Goal: Obtain resource: Download file/media

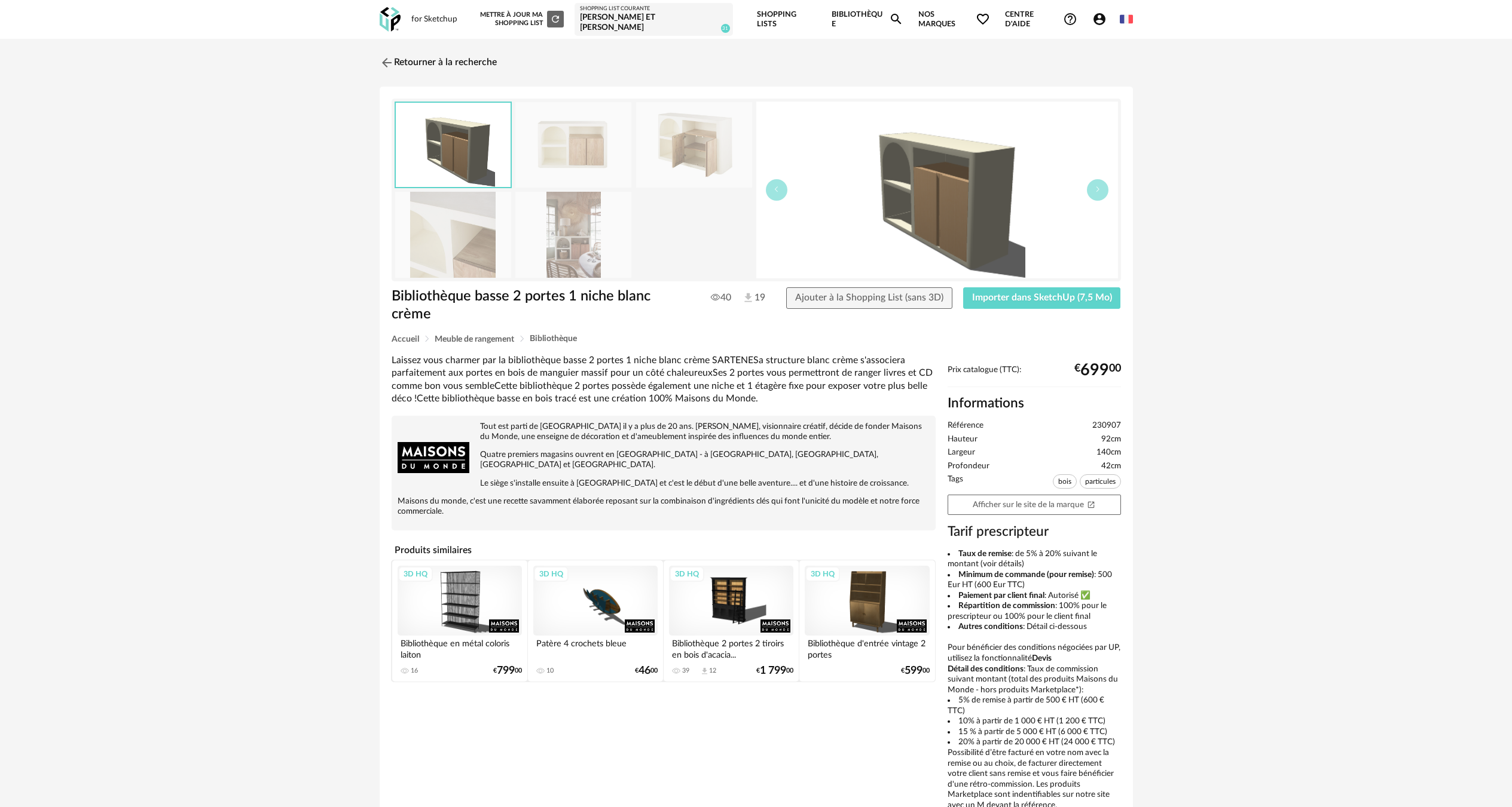
click at [390, 40] on div "Retourner à la recherche Bibliothèque basse 2 portes 1 niche blanc crème Biblio…" at bounding box center [756, 441] width 1512 height 806
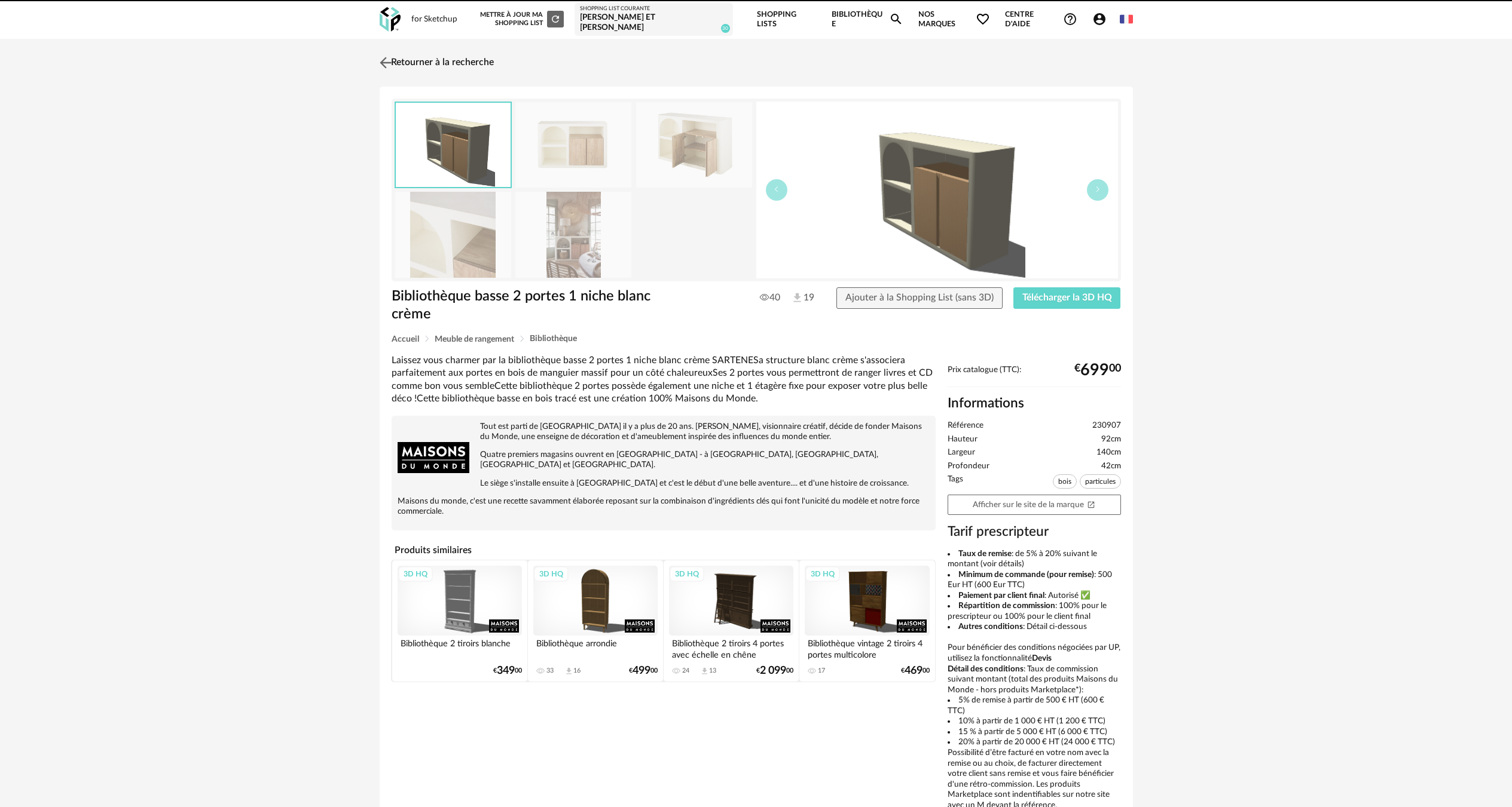
click at [416, 52] on link "Retourner à la recherche" at bounding box center [435, 63] width 117 height 27
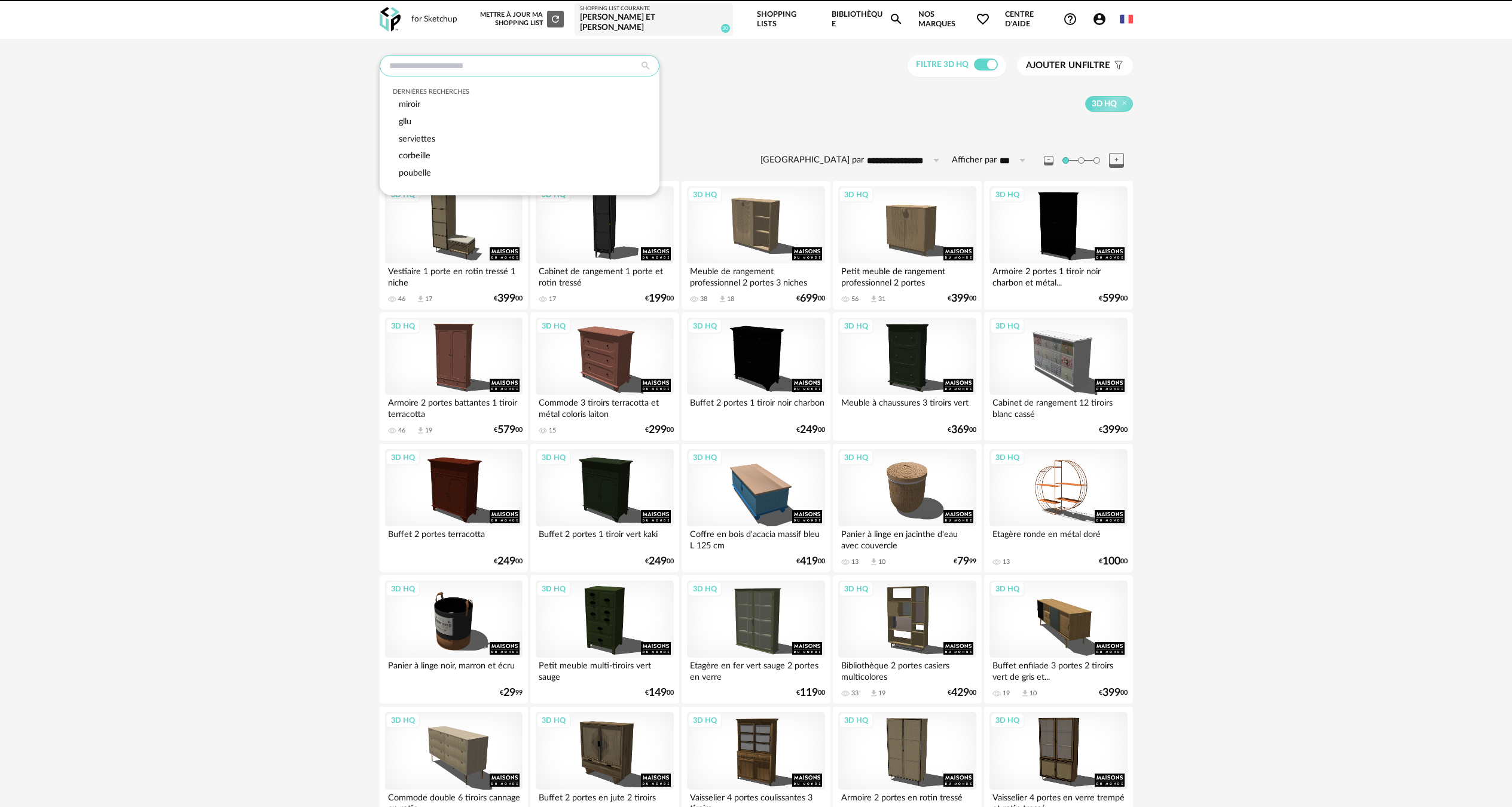
click at [567, 55] on input "text" at bounding box center [519, 66] width 279 height 21
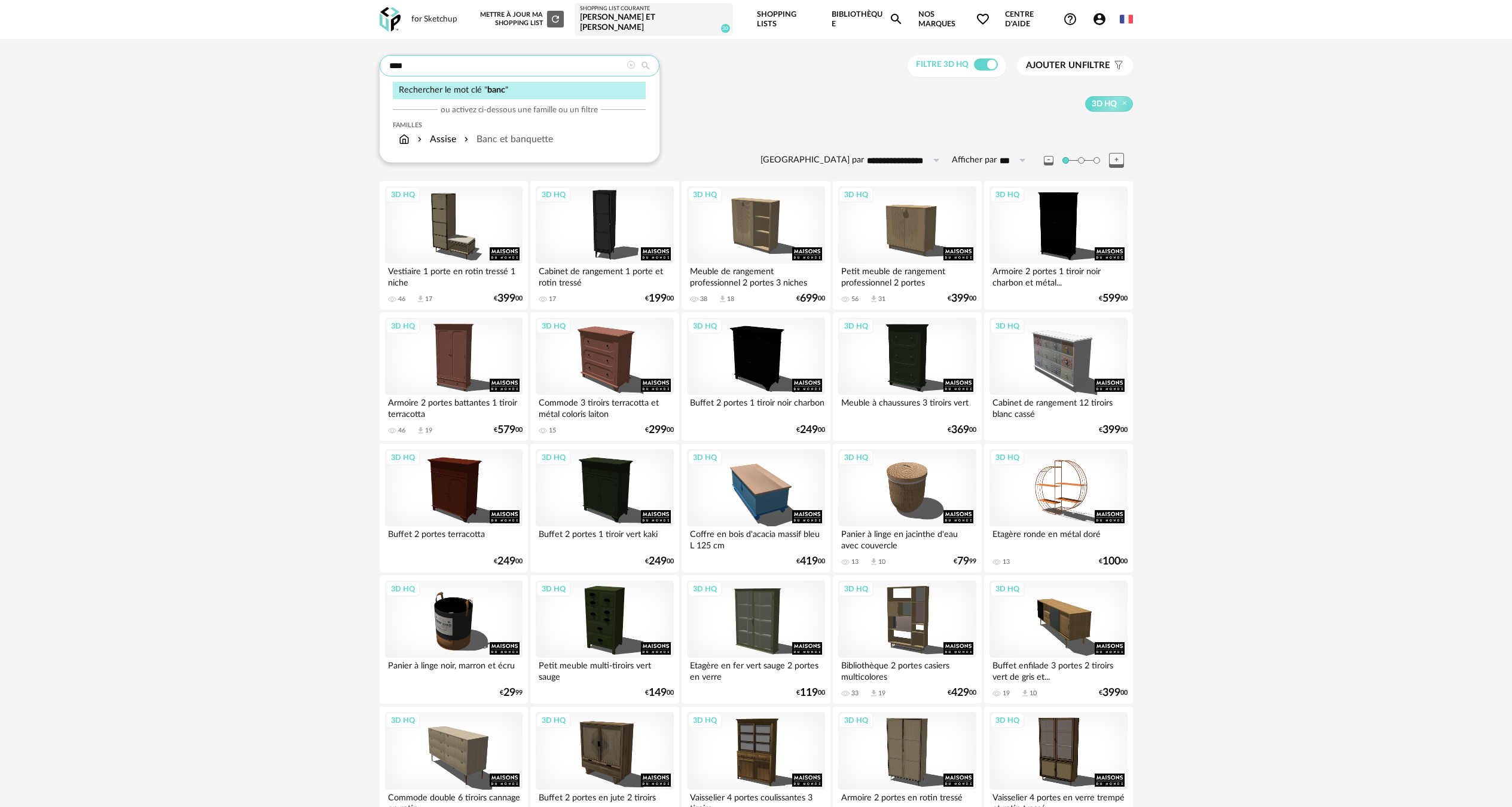
type input "****"
type input "**********"
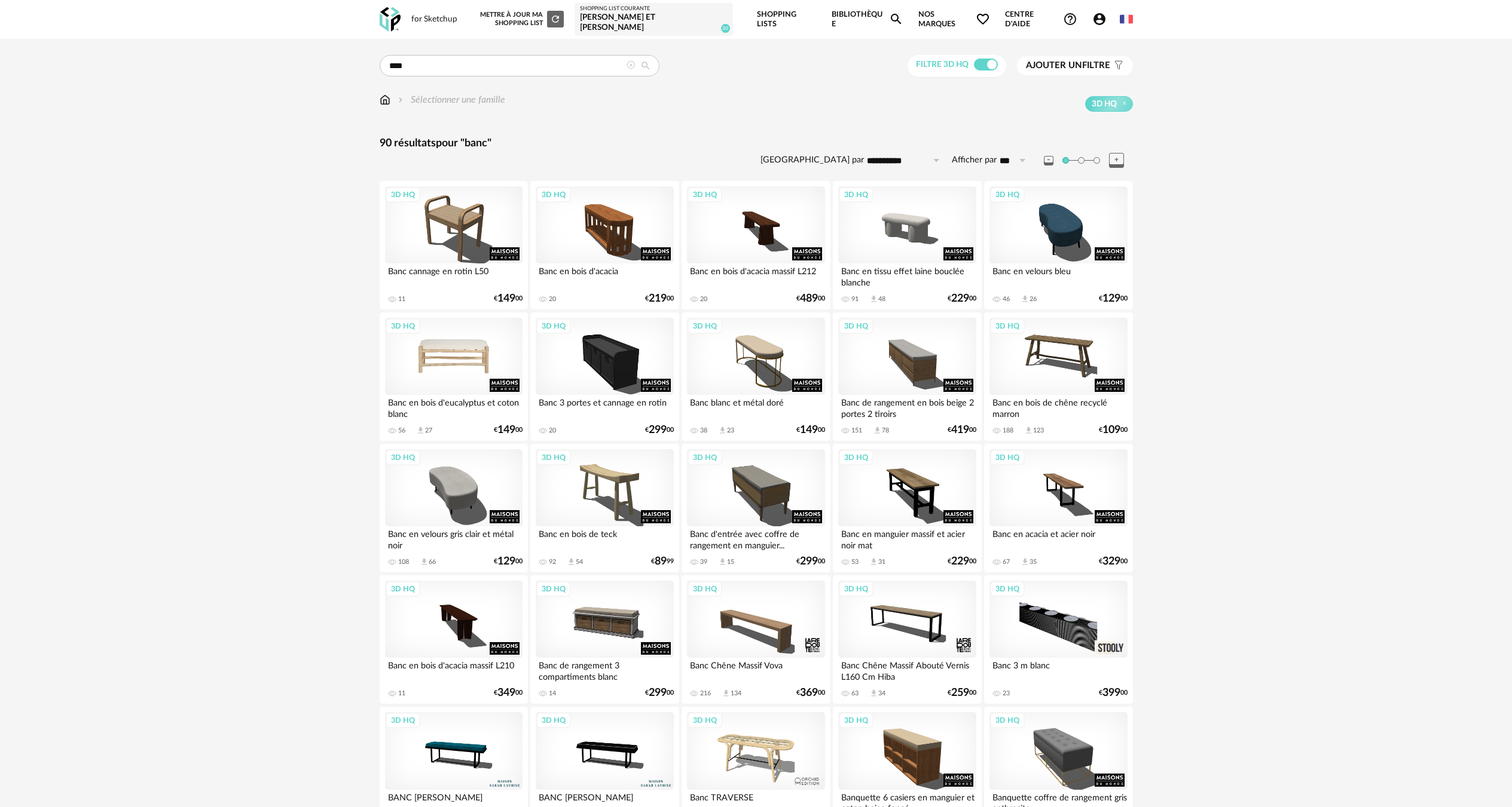
click at [467, 373] on div "3D HQ" at bounding box center [453, 356] width 137 height 77
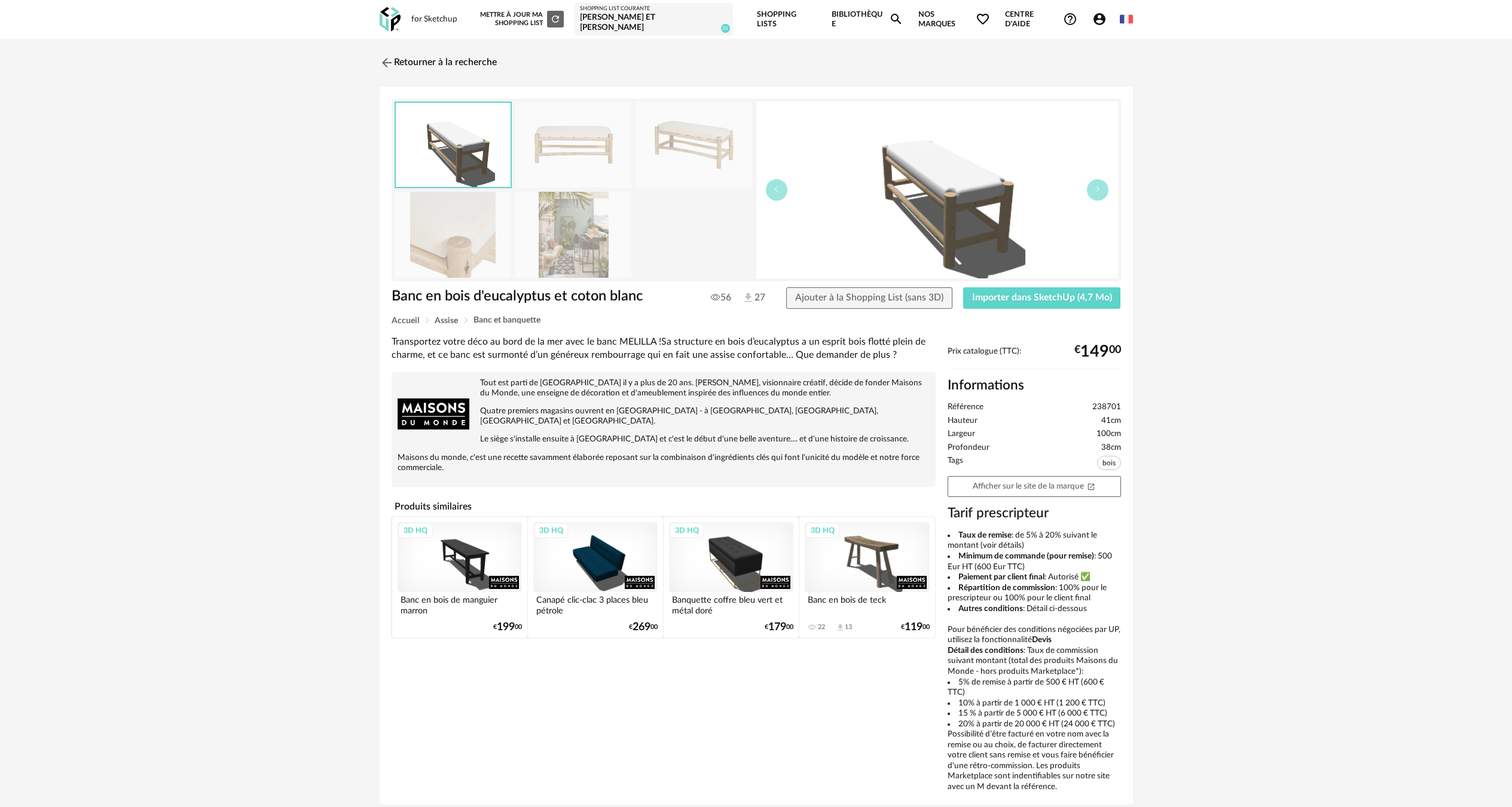
click at [568, 242] on img at bounding box center [573, 234] width 116 height 85
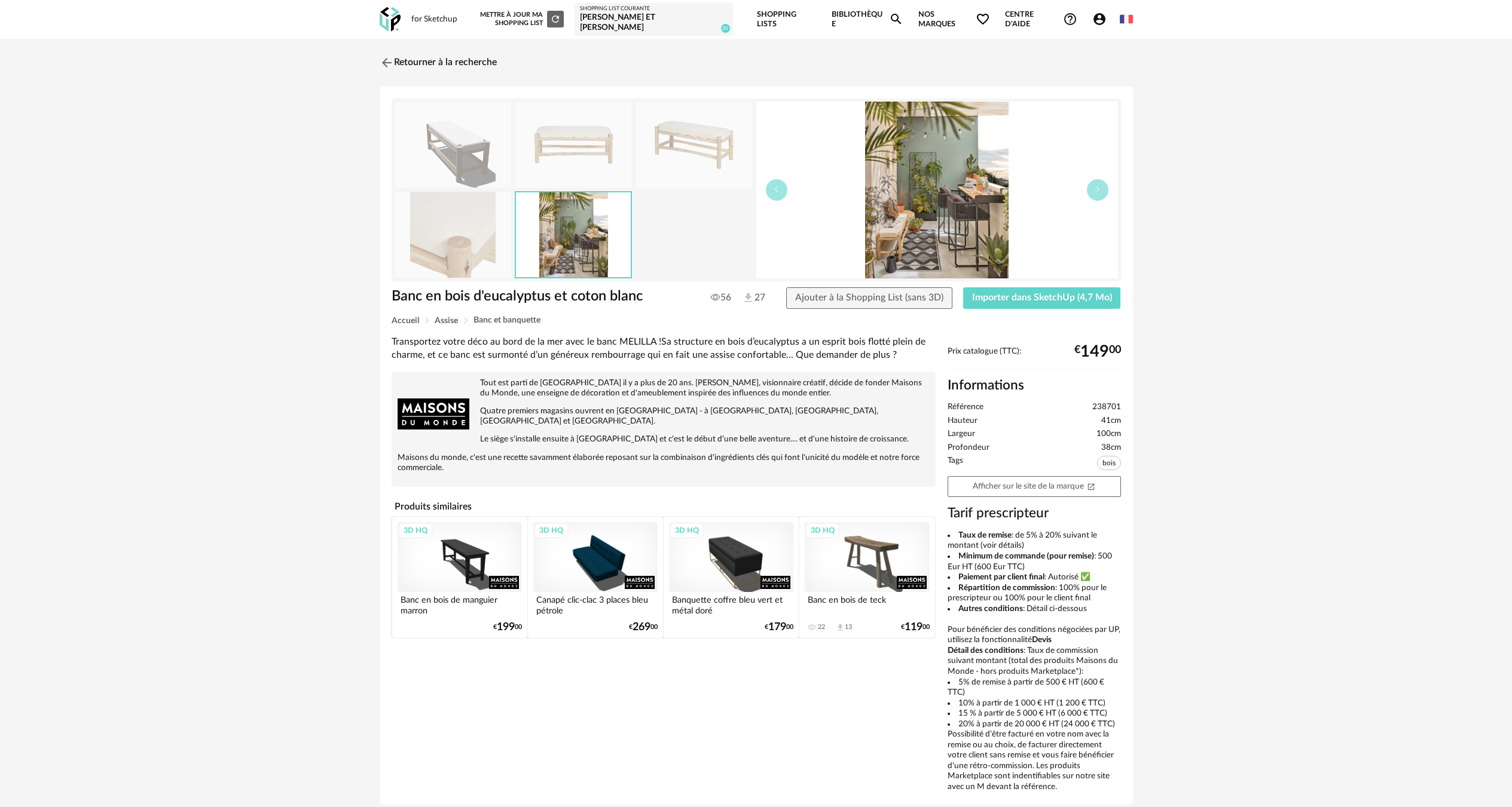
click at [446, 242] on img at bounding box center [453, 234] width 116 height 85
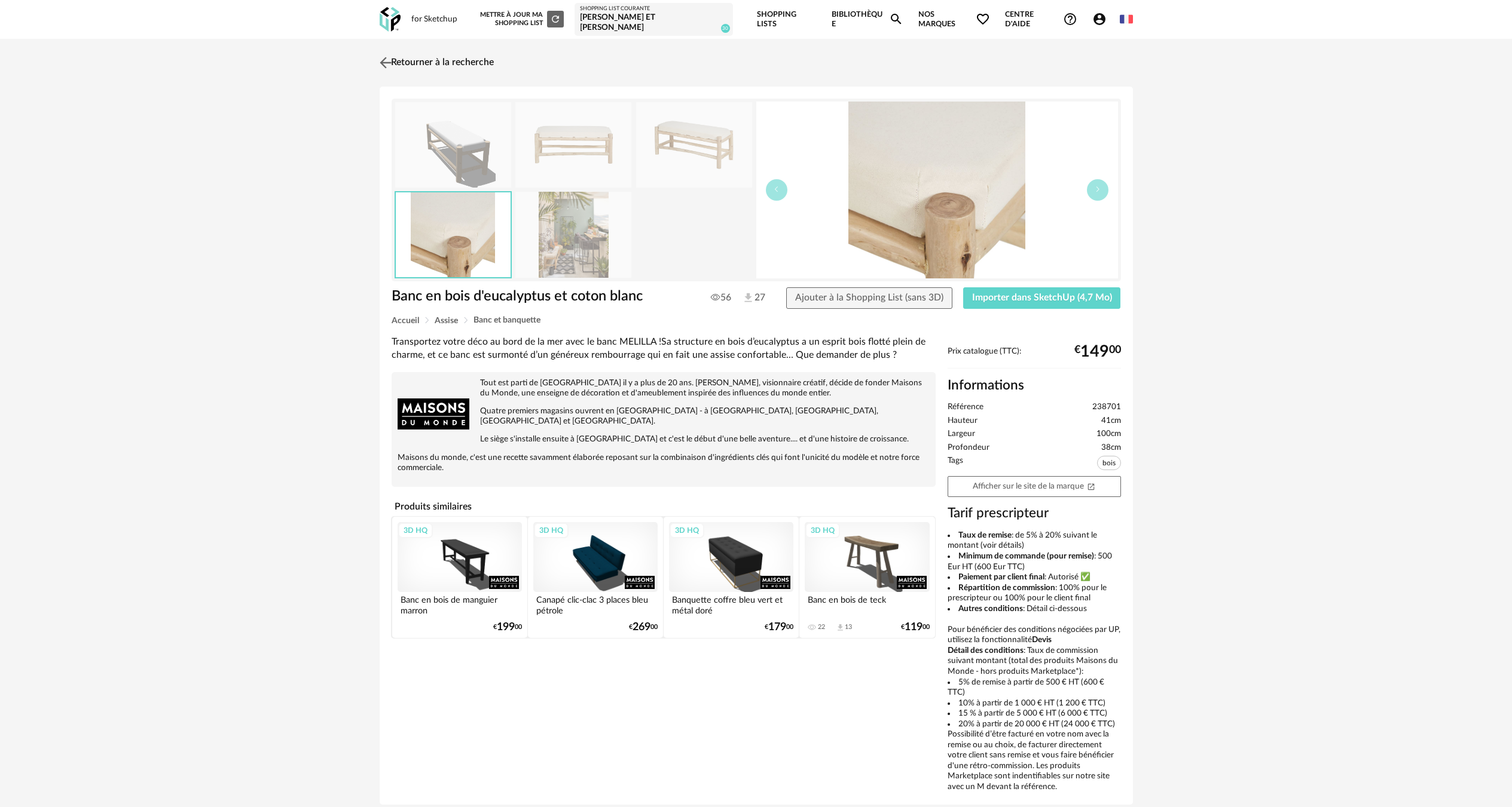
click at [461, 63] on link "Retourner à la recherche" at bounding box center [435, 63] width 117 height 27
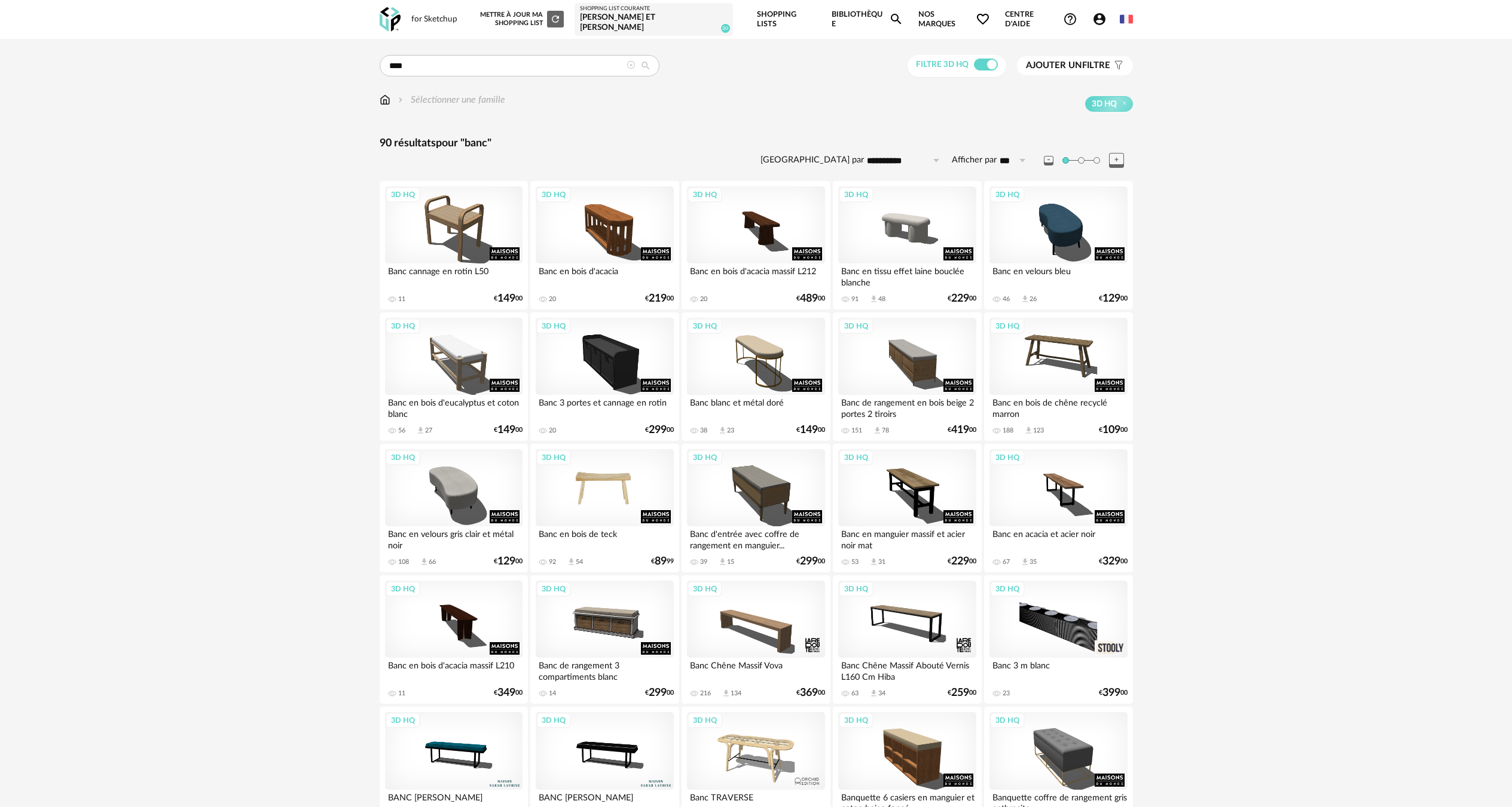
click at [621, 472] on div "3D HQ" at bounding box center [604, 488] width 137 height 77
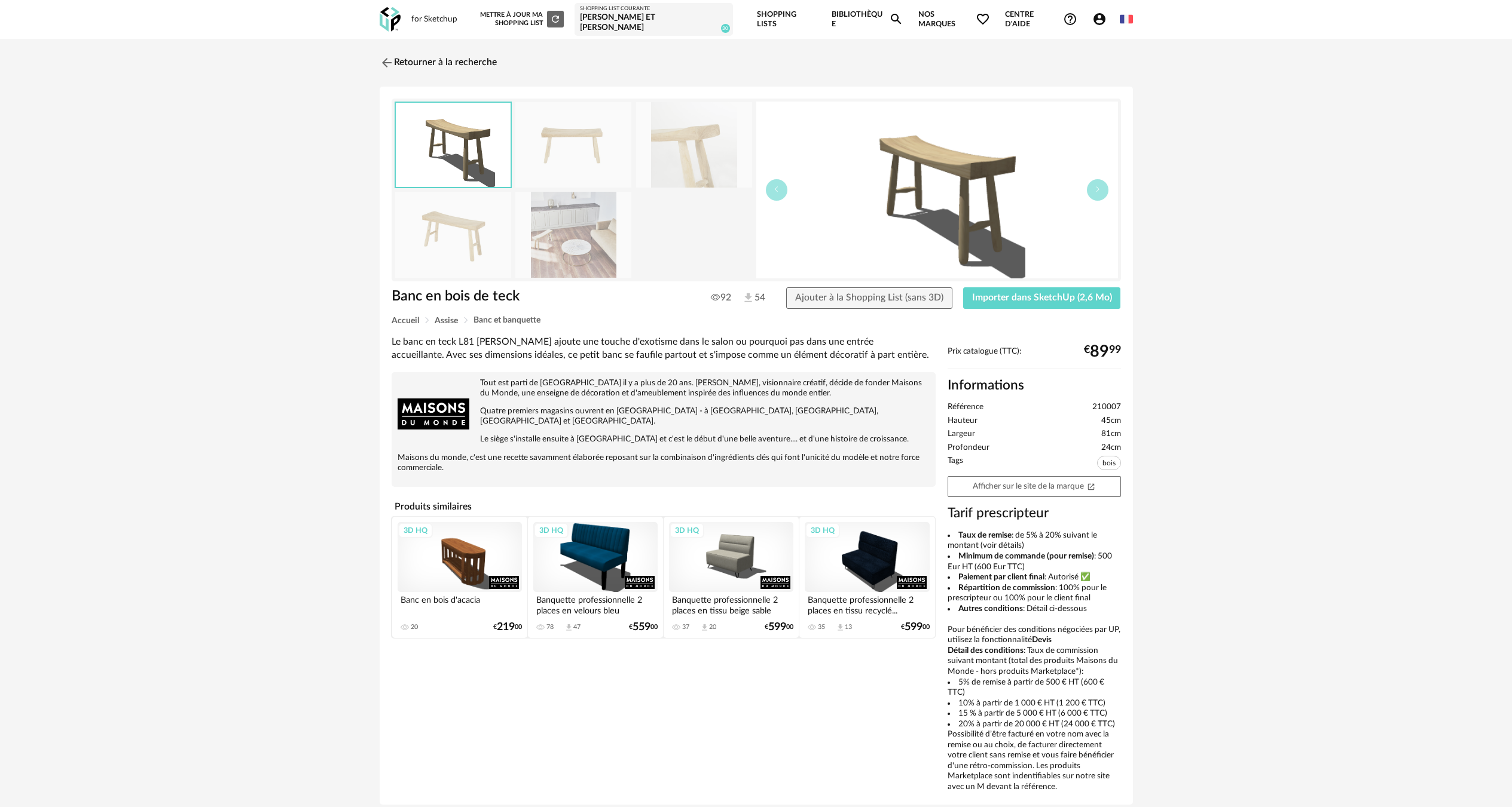
click at [572, 226] on img at bounding box center [573, 234] width 116 height 85
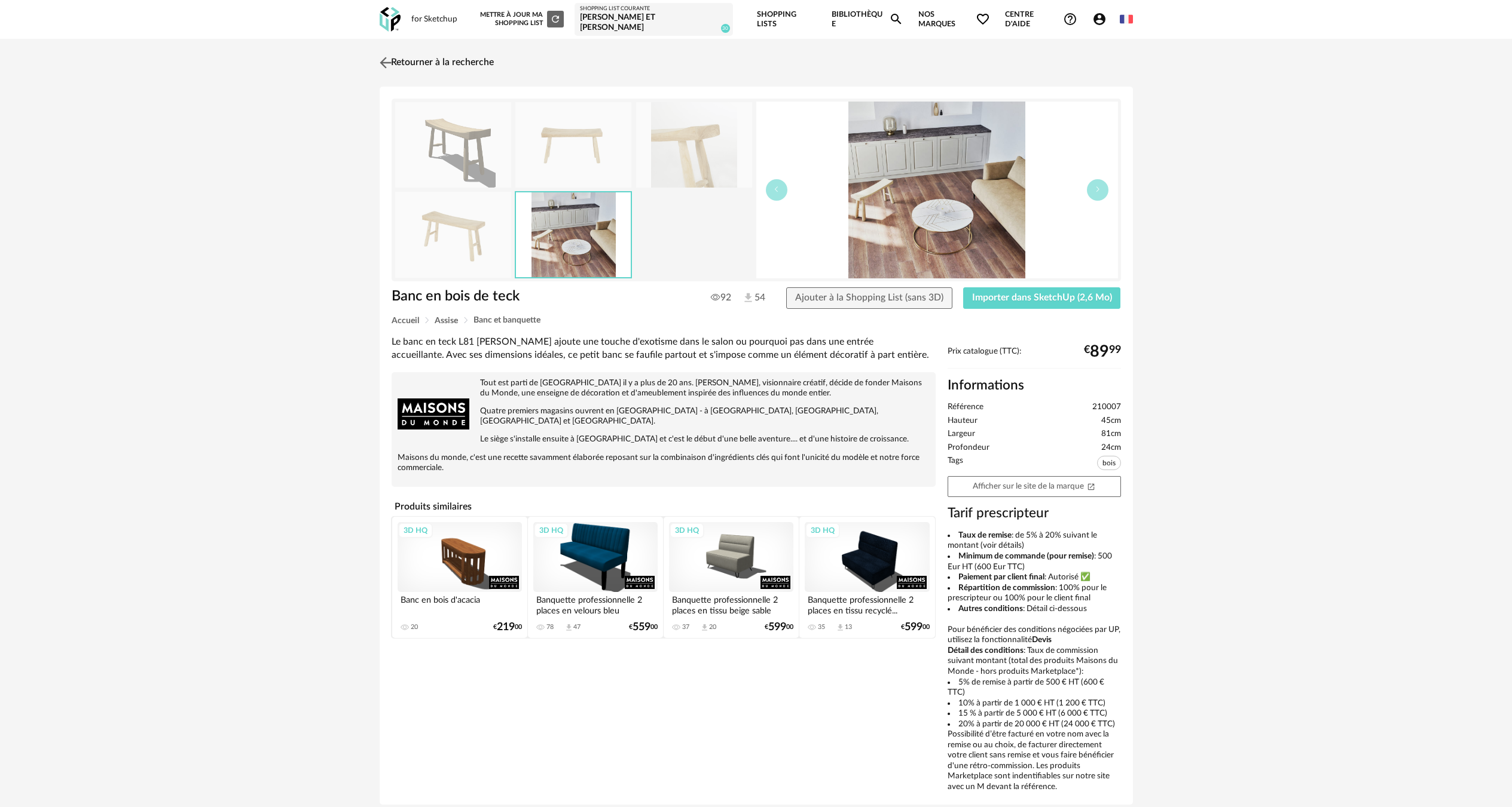
click at [466, 49] on link "Retourner à la recherche" at bounding box center [435, 63] width 117 height 27
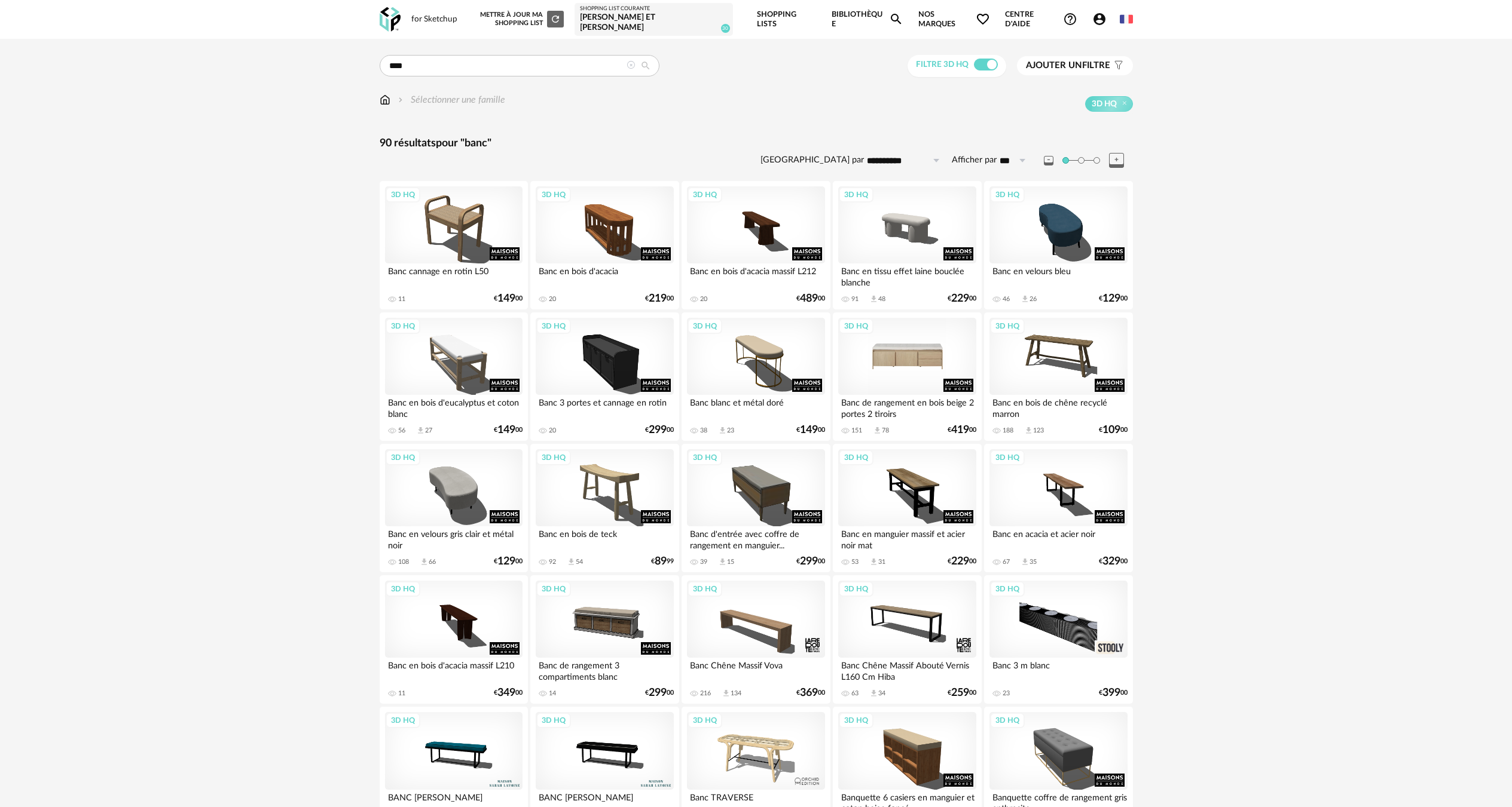
click at [880, 355] on div "3D HQ" at bounding box center [907, 356] width 137 height 77
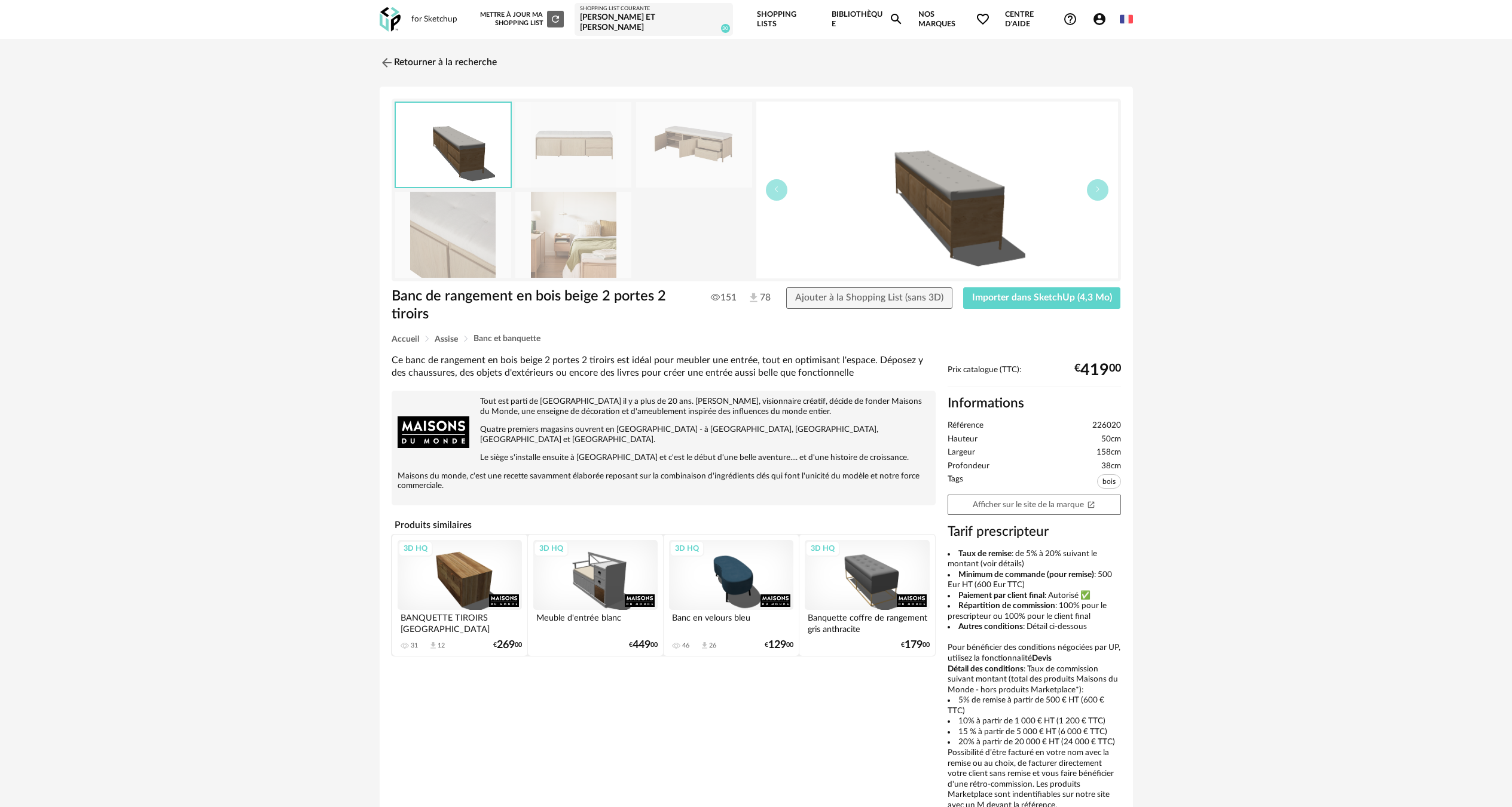
click at [576, 244] on img at bounding box center [573, 234] width 116 height 85
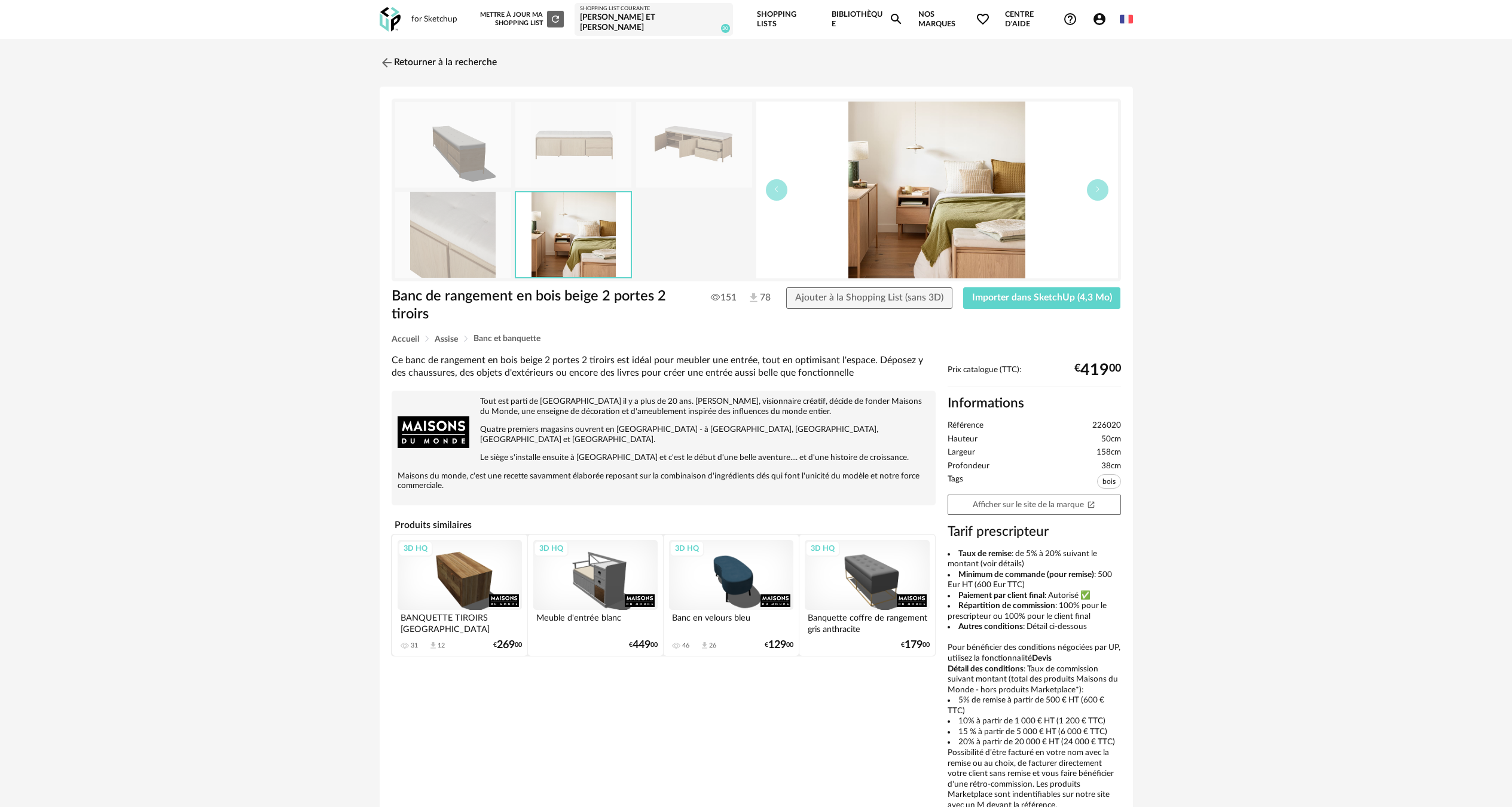
click at [707, 131] on img at bounding box center [694, 145] width 116 height 85
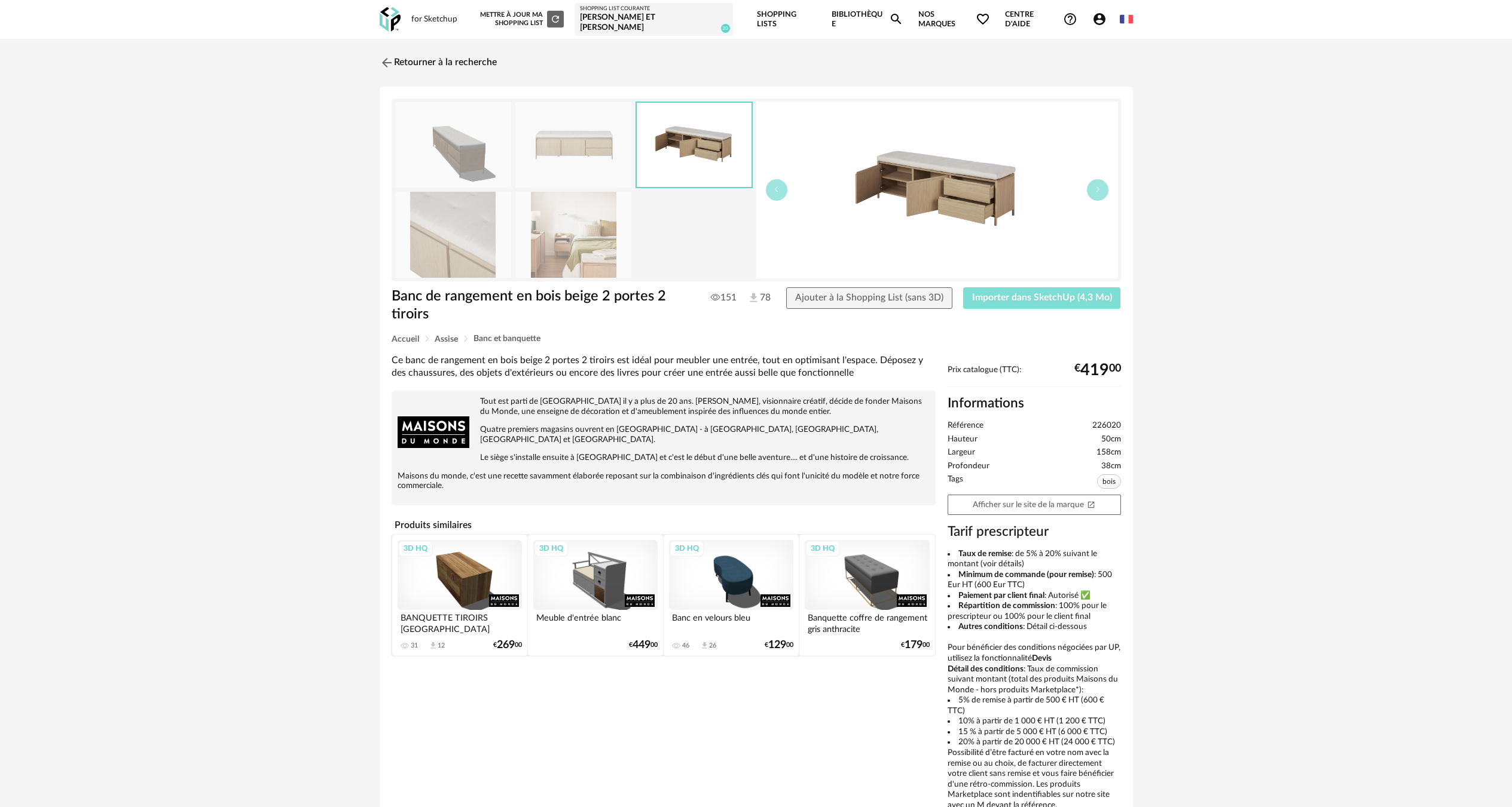
click at [997, 293] on span "Importer dans SketchUp (4,3 Mo)" at bounding box center [1042, 297] width 140 height 10
click at [473, 50] on link "Retourner à la recherche" at bounding box center [435, 63] width 117 height 27
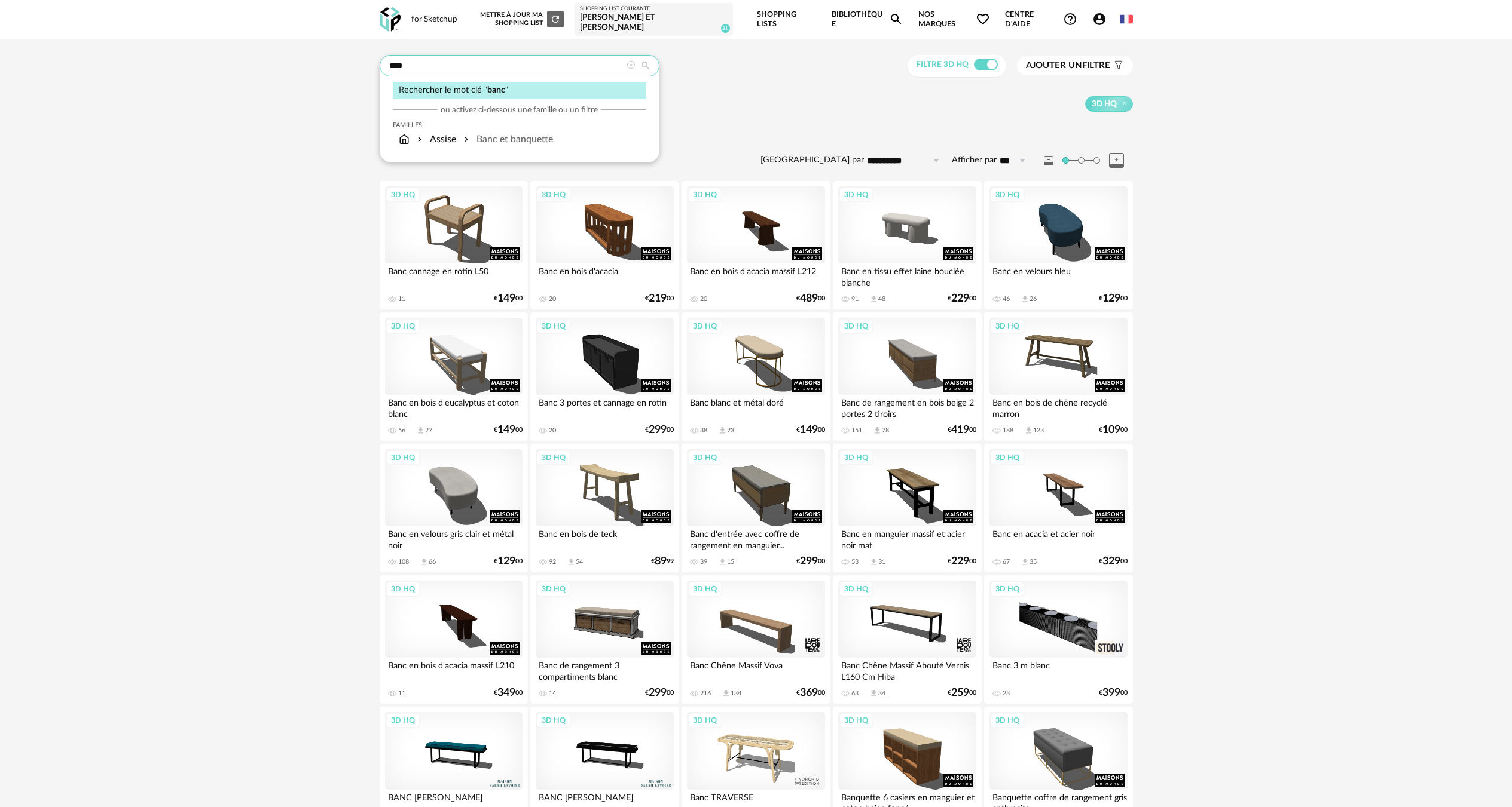
drag, startPoint x: 469, startPoint y: 54, endPoint x: -5, endPoint y: 49, distance: 474.0
type input "******"
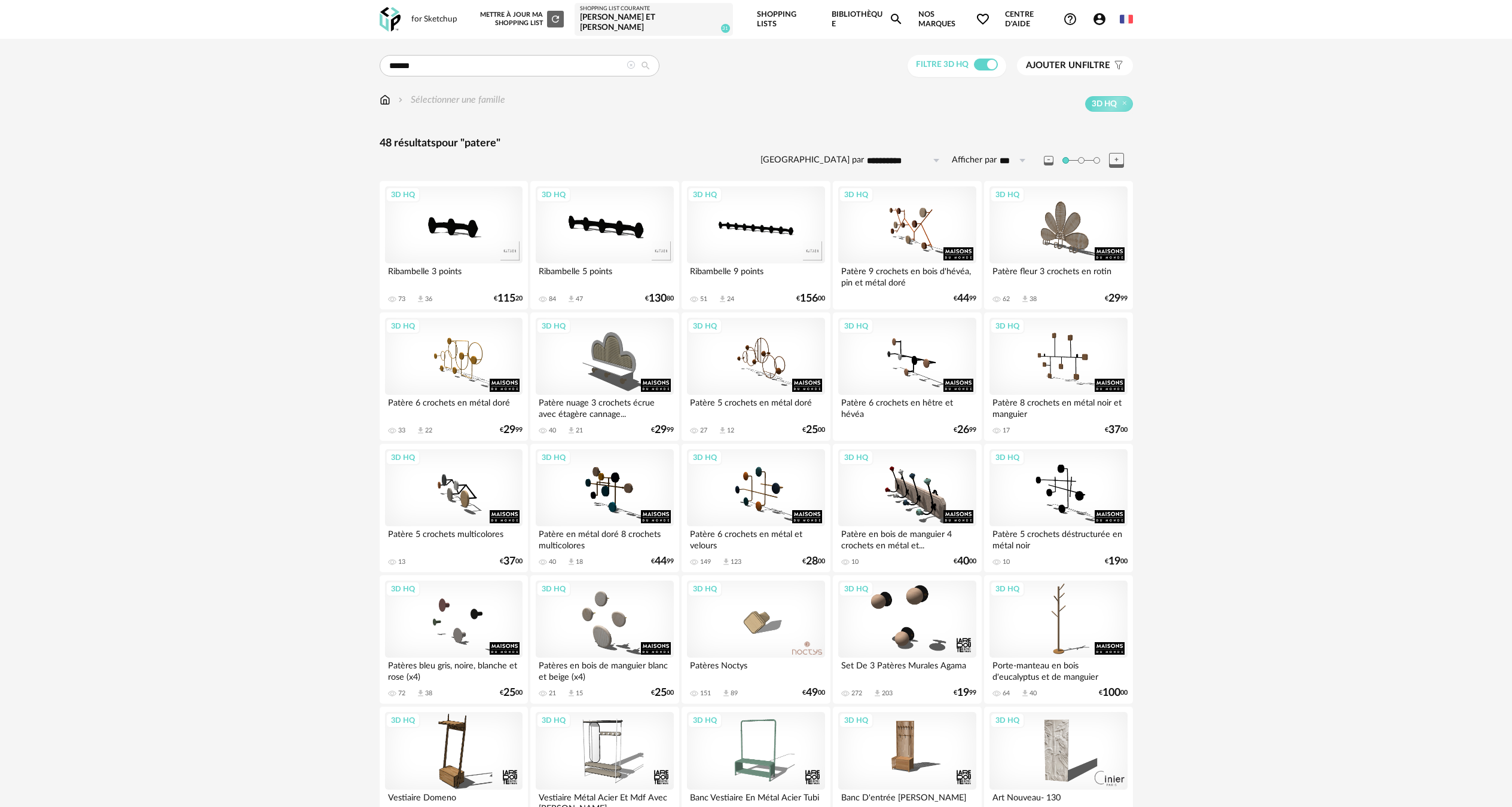
click at [797, 626] on div "3D HQ" at bounding box center [756, 619] width 137 height 77
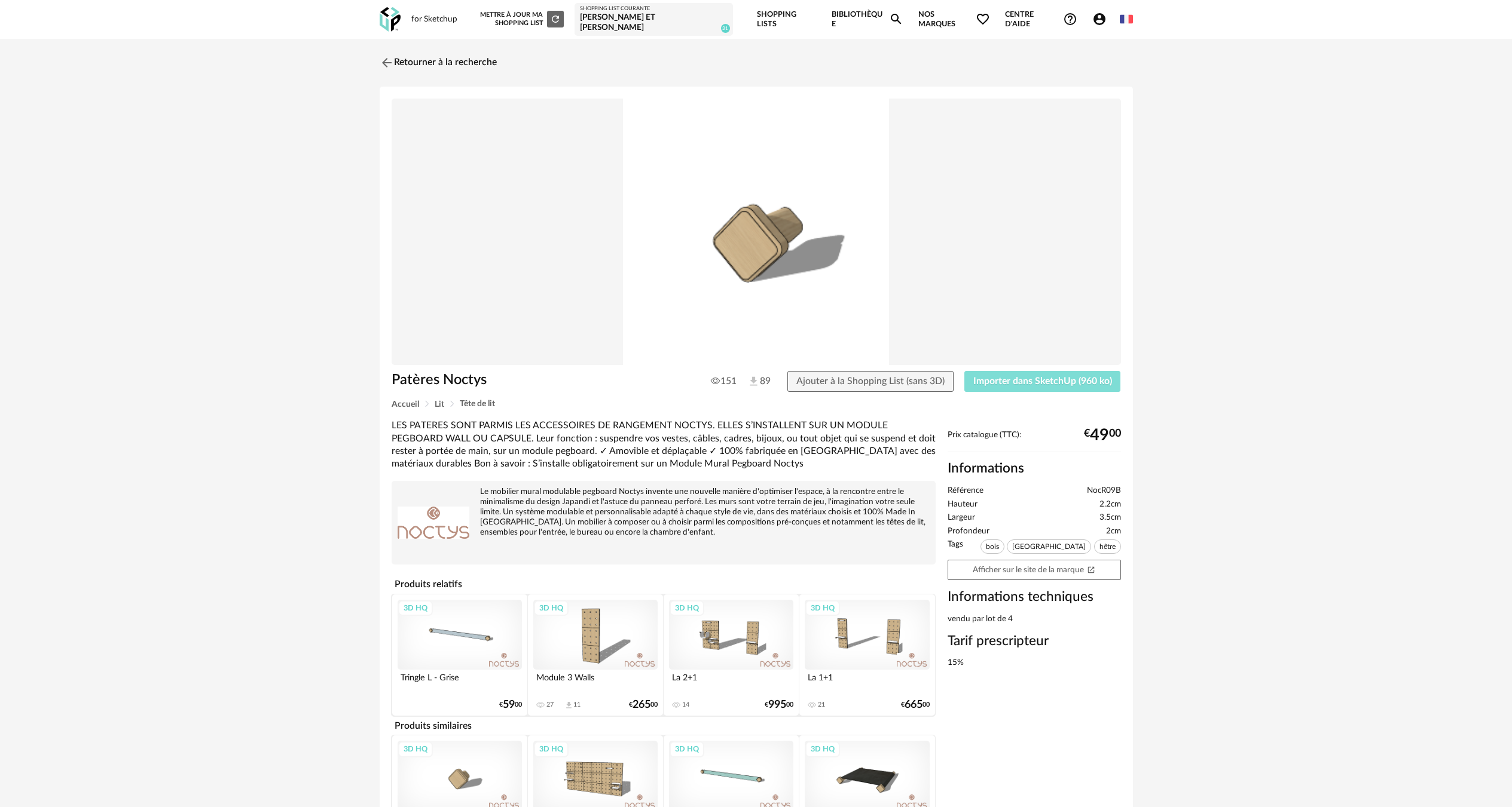
click at [1034, 371] on button "Importer dans SketchUp (960 ko)" at bounding box center [1042, 382] width 156 height 21
click at [456, 62] on link "Retourner à la recherche" at bounding box center [435, 63] width 117 height 27
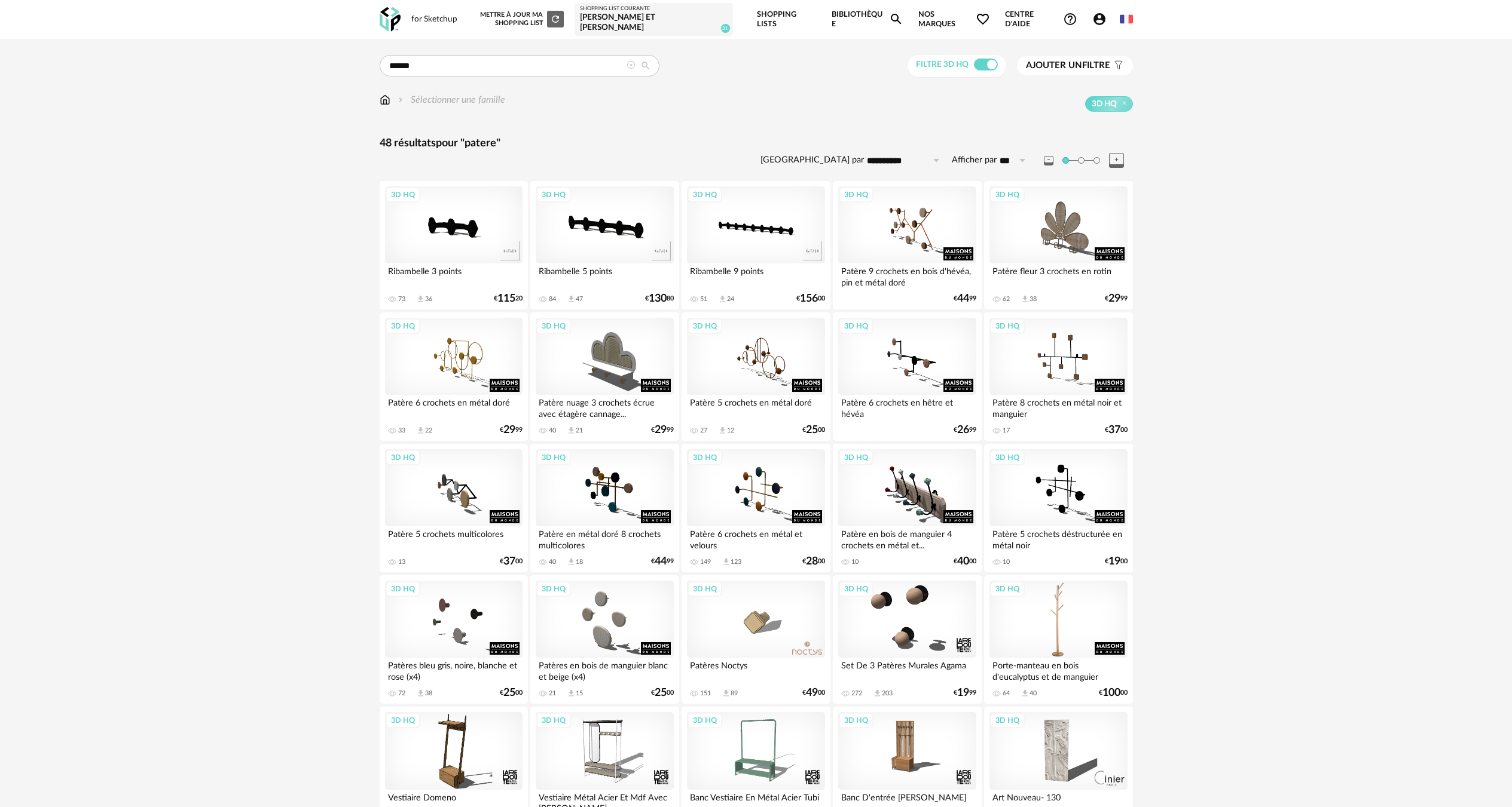
click at [1094, 581] on div "3D HQ" at bounding box center [1058, 619] width 137 height 77
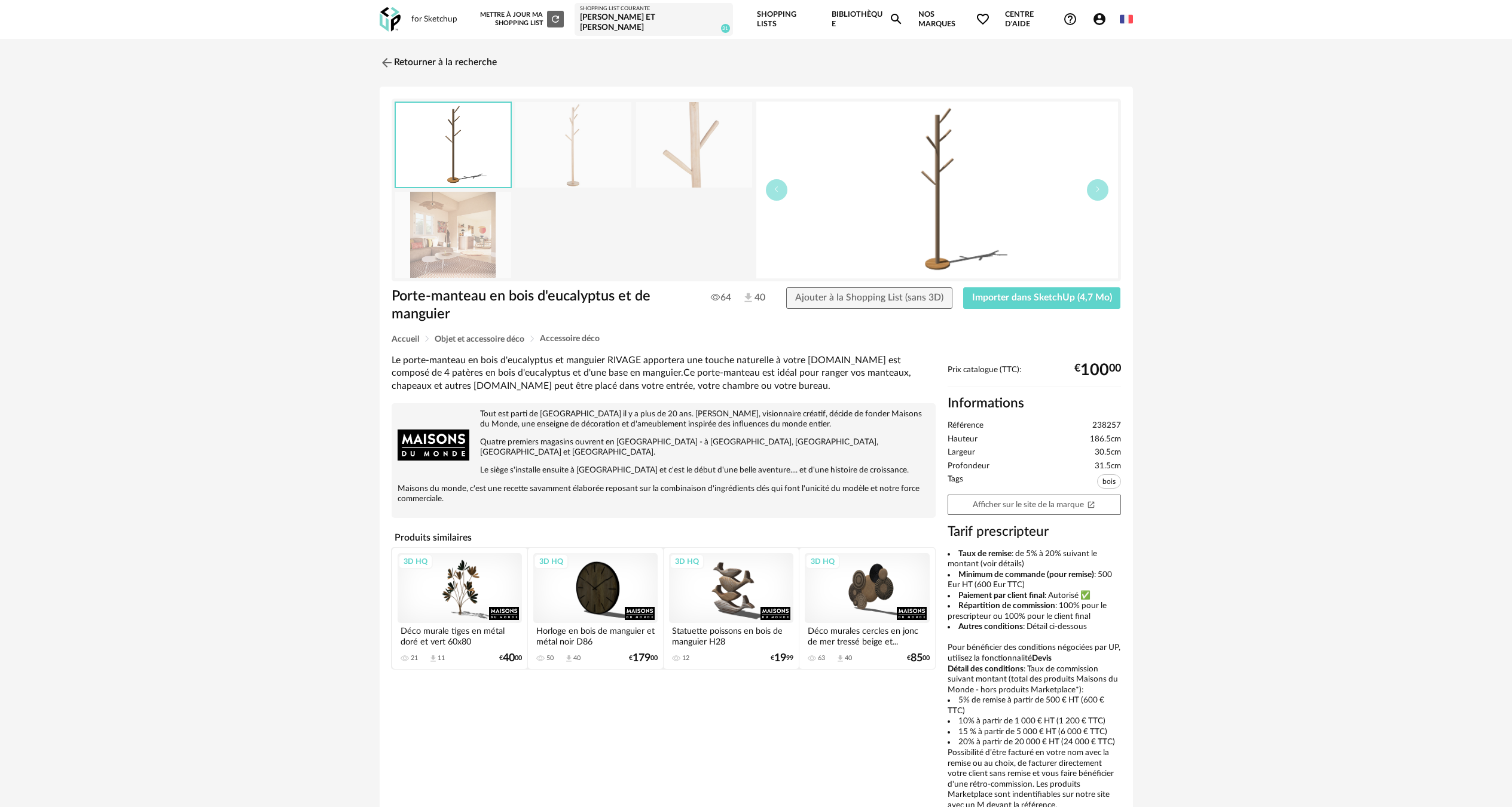
click at [971, 301] on div "Porte-manteau en bois d'eucalyptus et de manguier 64 40 Ajouter à la Shopping L…" at bounding box center [756, 311] width 741 height 47
click at [998, 293] on span "Importer dans SketchUp (4,7 Mo)" at bounding box center [1042, 297] width 140 height 10
click at [436, 55] on link "Retourner à la recherche" at bounding box center [435, 63] width 117 height 27
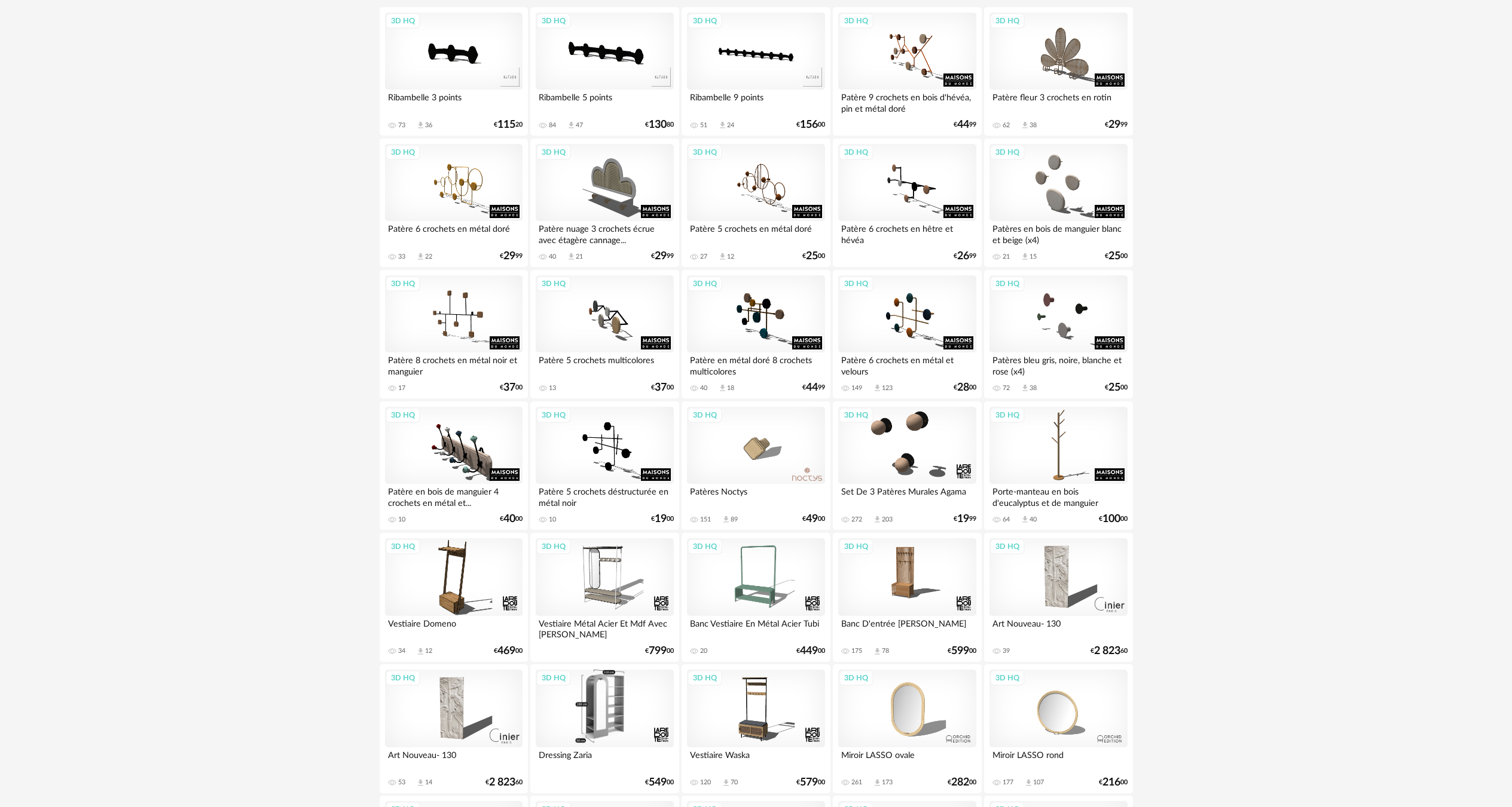
scroll to position [144, 0]
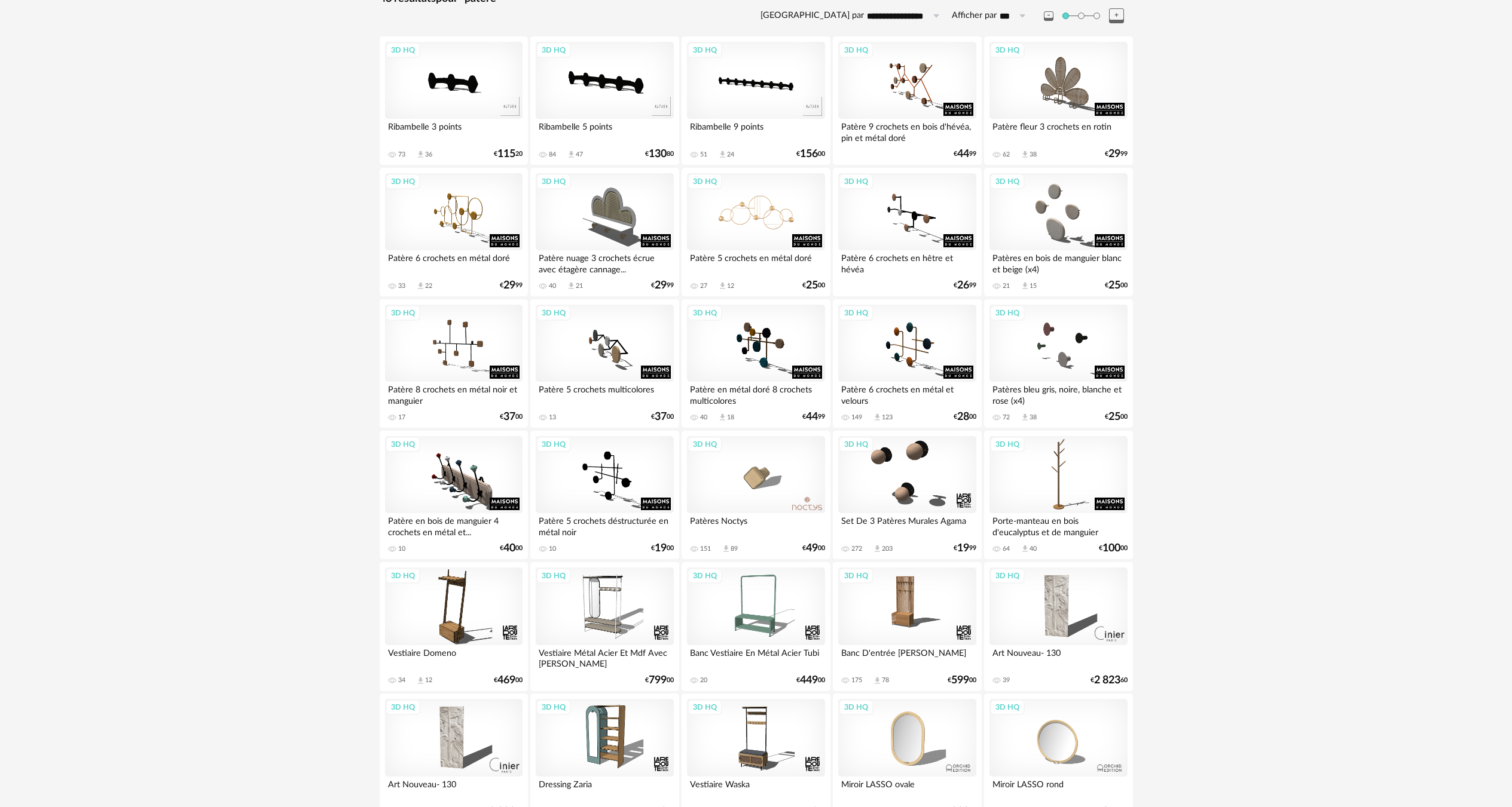
drag, startPoint x: 697, startPoint y: 209, endPoint x: 694, endPoint y: 235, distance: 26.2
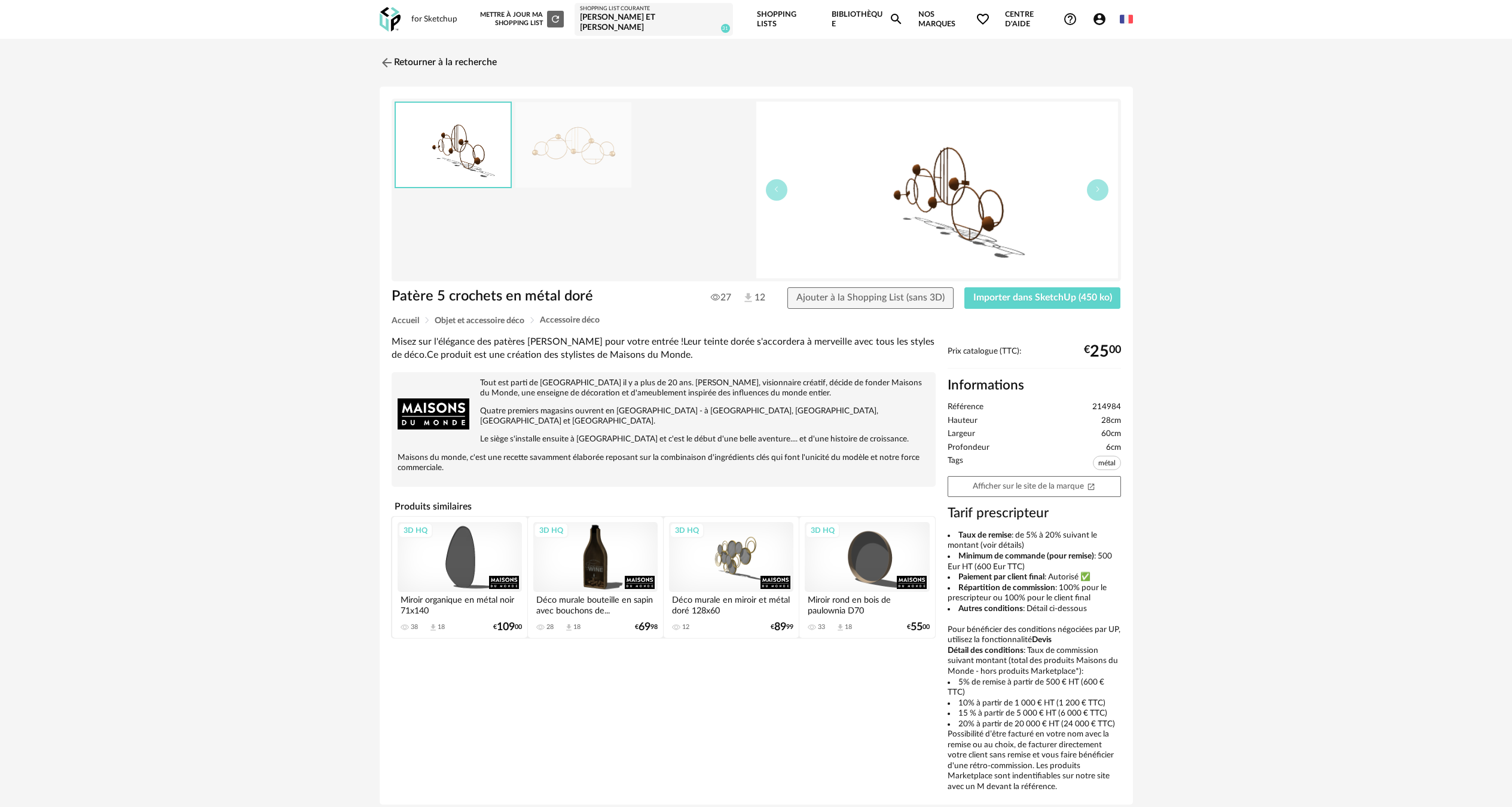
drag, startPoint x: 1365, startPoint y: 302, endPoint x: 1319, endPoint y: 316, distance: 48.1
click at [1356, 303] on div "Retourner à la recherche Patère 5 crochets en métal doré Patère 5 crochets en m…" at bounding box center [756, 433] width 1512 height 788
click at [422, 49] on link "Retourner à la recherche" at bounding box center [435, 63] width 117 height 27
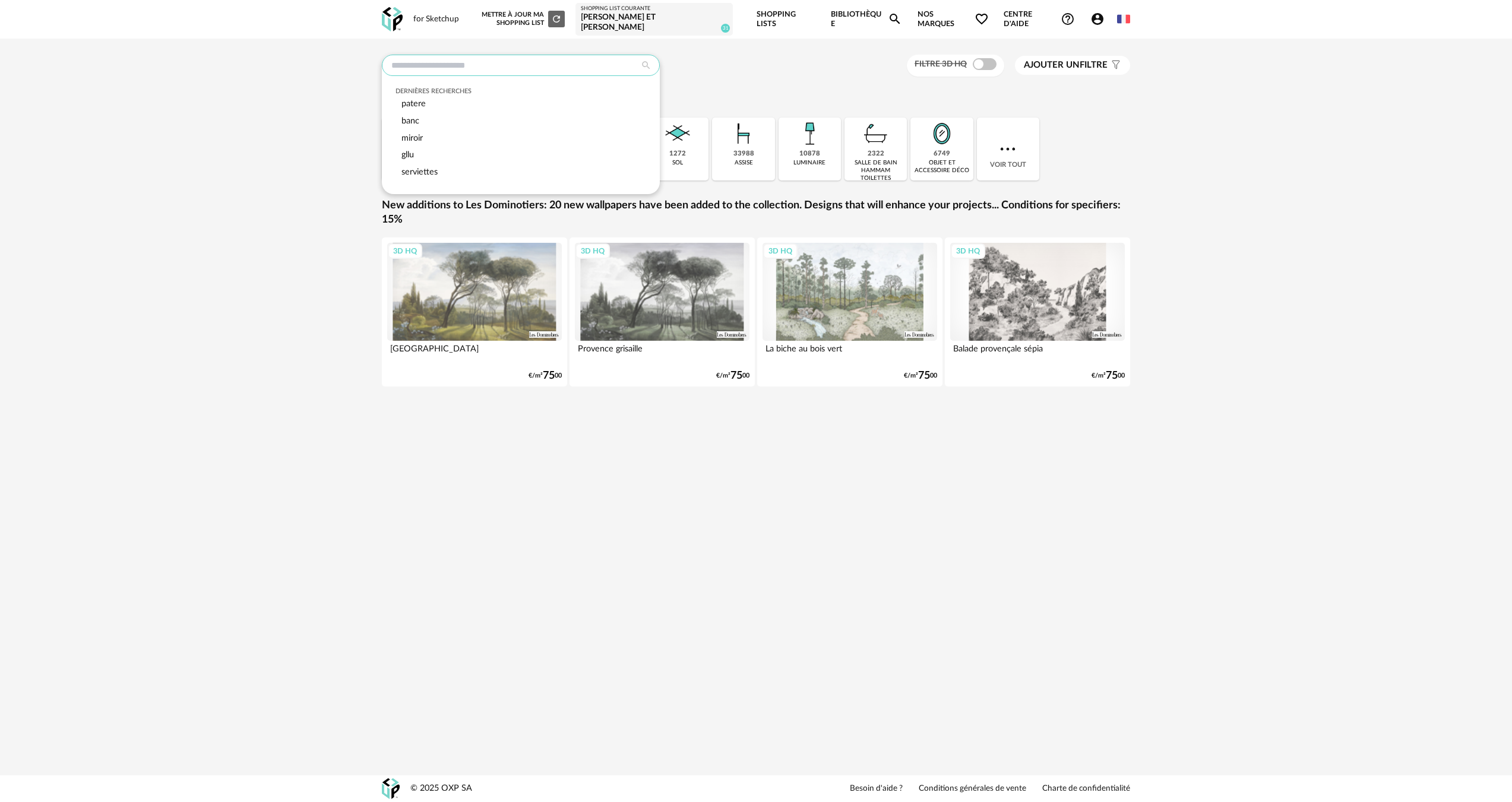
click at [494, 62] on input "text" at bounding box center [520, 65] width 278 height 21
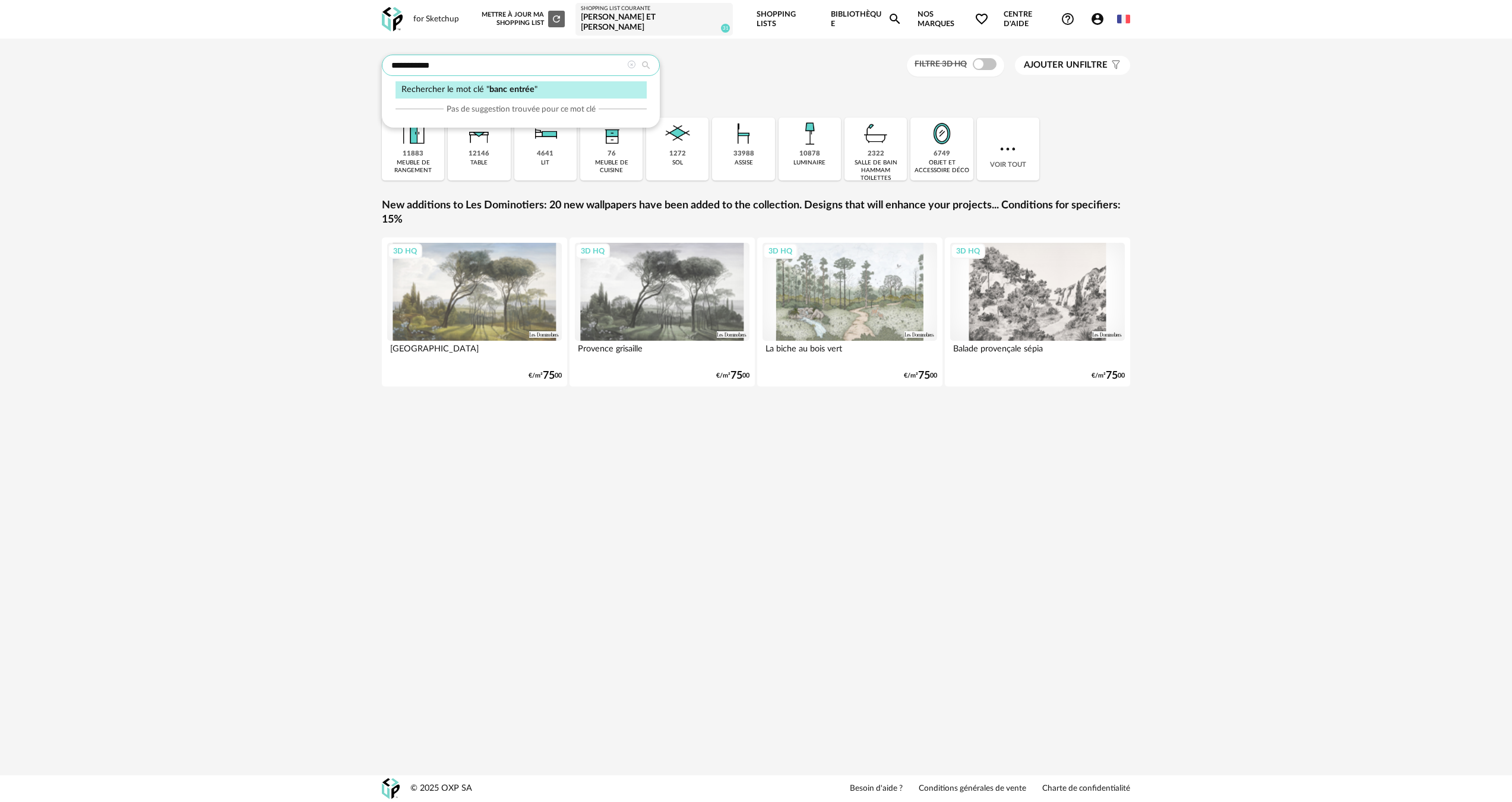
type input "**********"
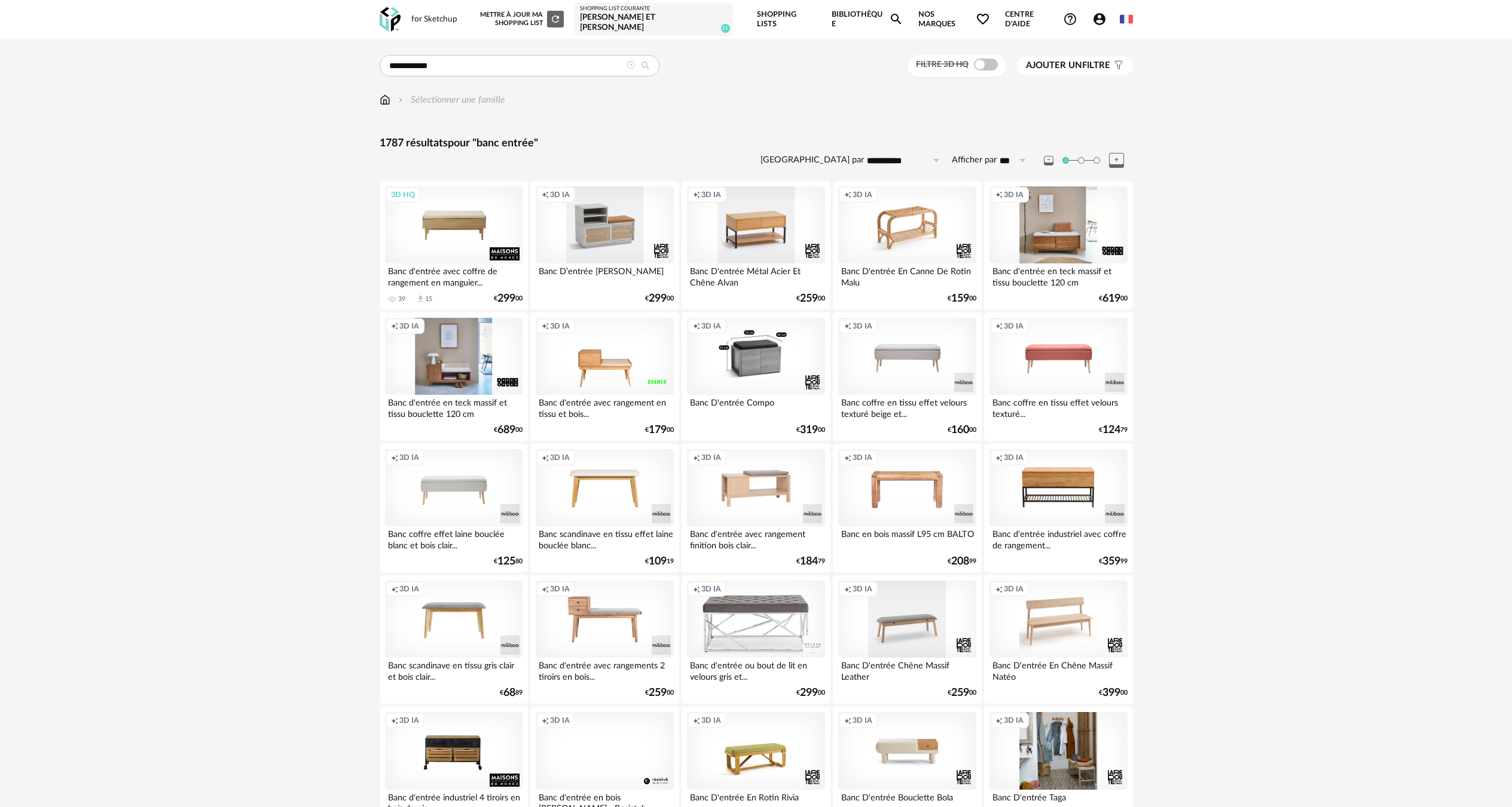
click at [456, 226] on div "3D HQ" at bounding box center [453, 225] width 137 height 77
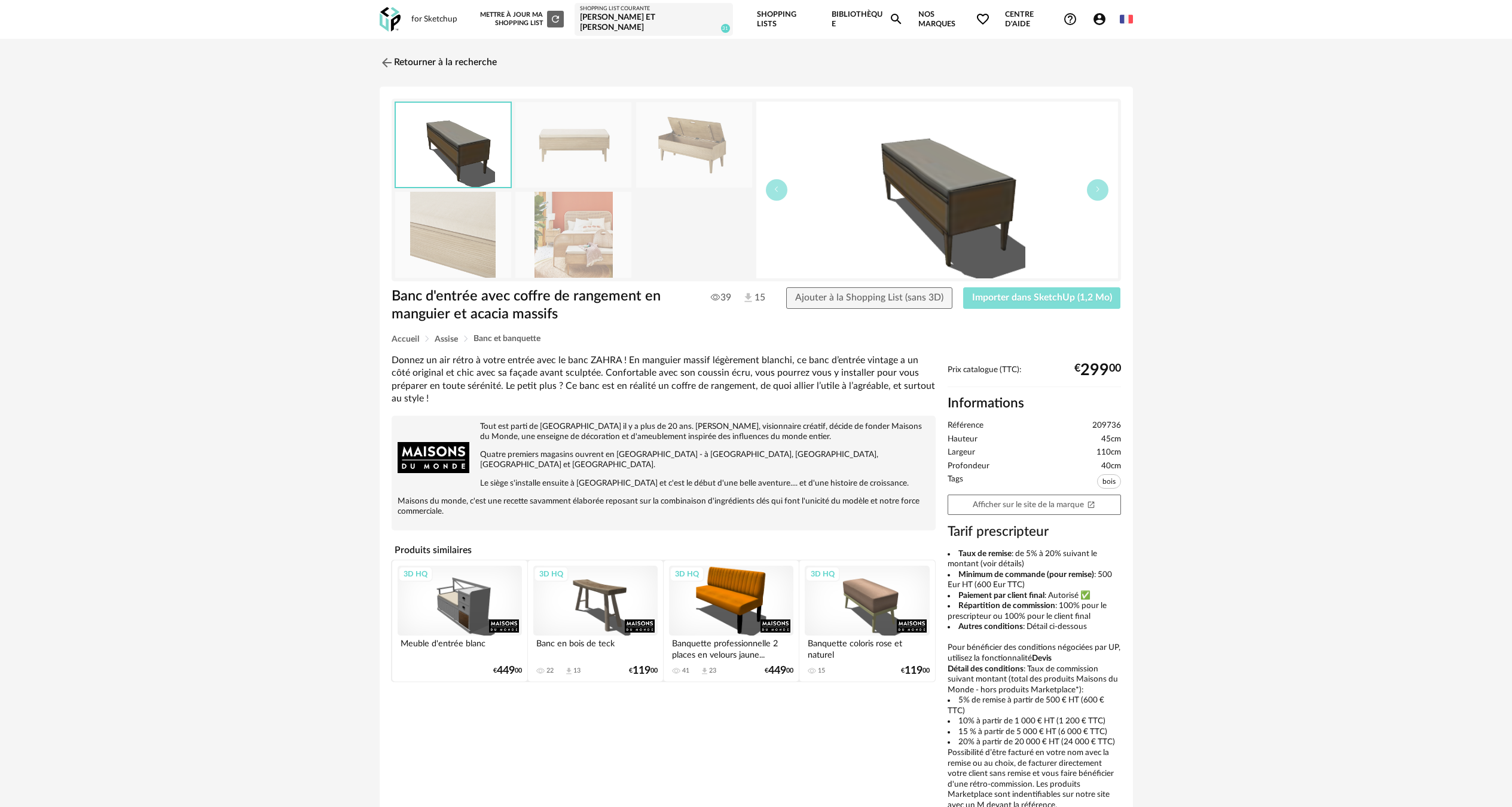
click at [986, 287] on button "Importer dans SketchUp (1,2 Mo)" at bounding box center [1042, 298] width 158 height 21
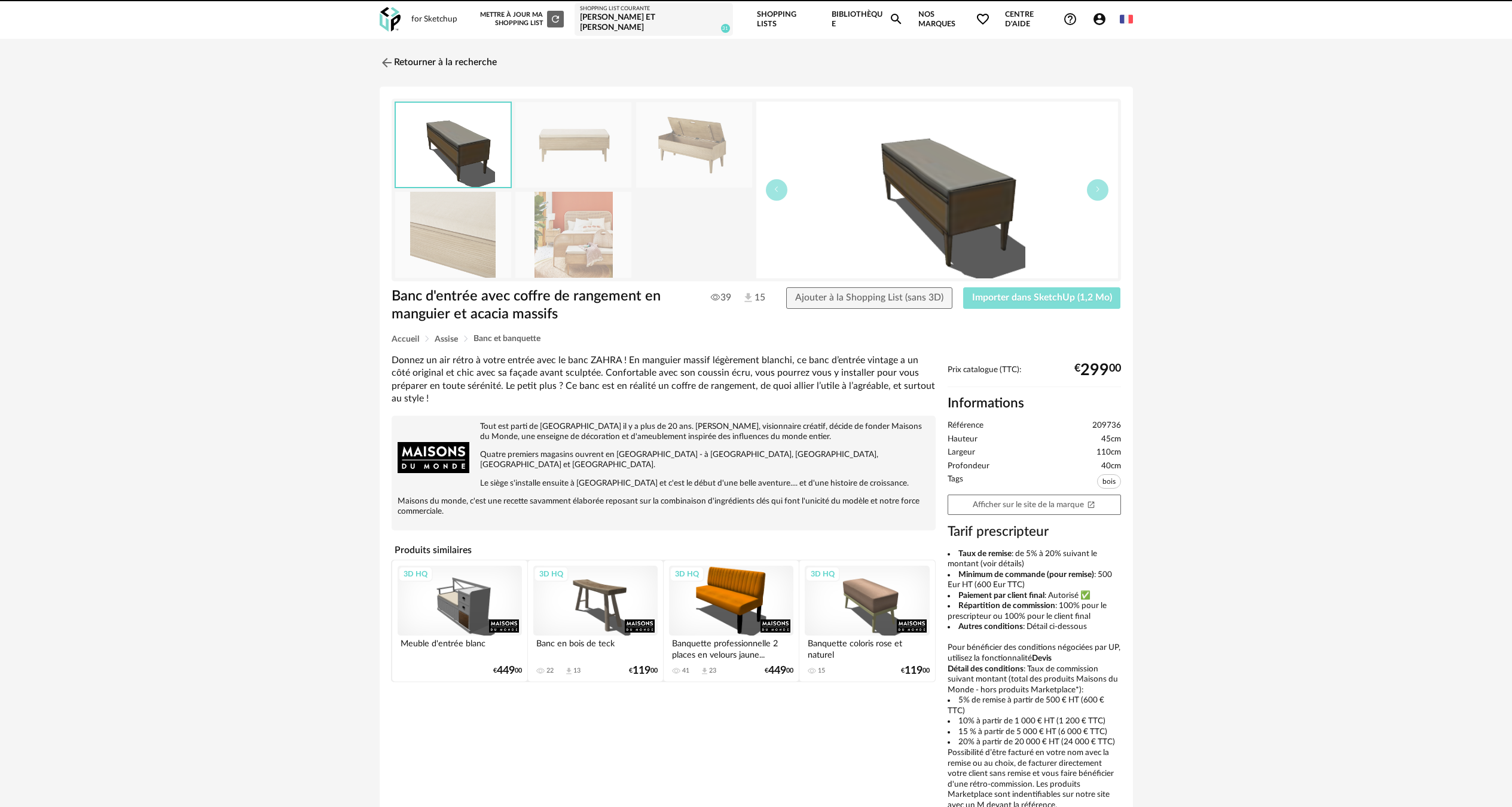
click at [963, 287] on button "Importer dans SketchUp (1,2 Mo)" at bounding box center [1042, 298] width 158 height 21
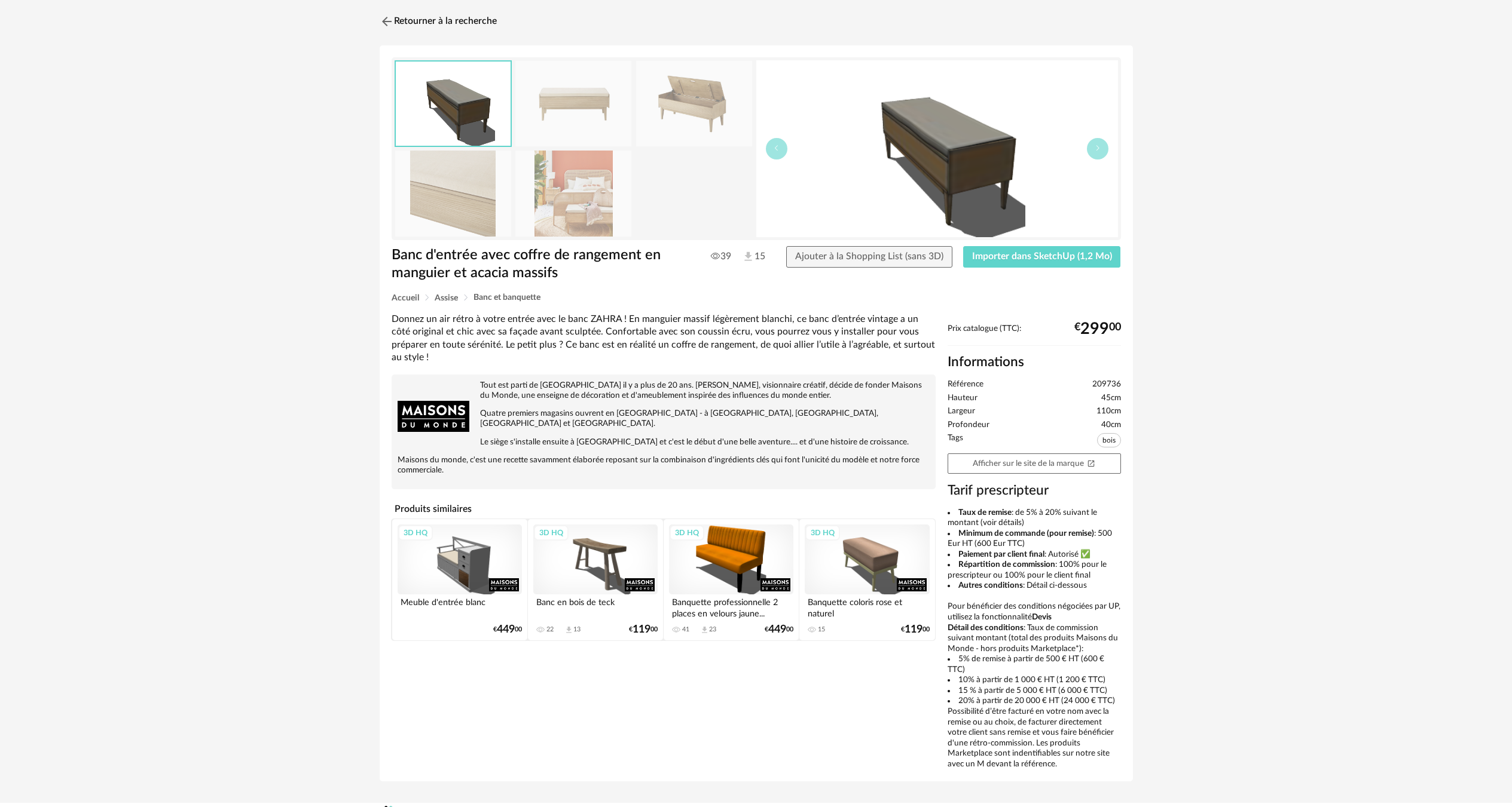
scroll to position [55, 0]
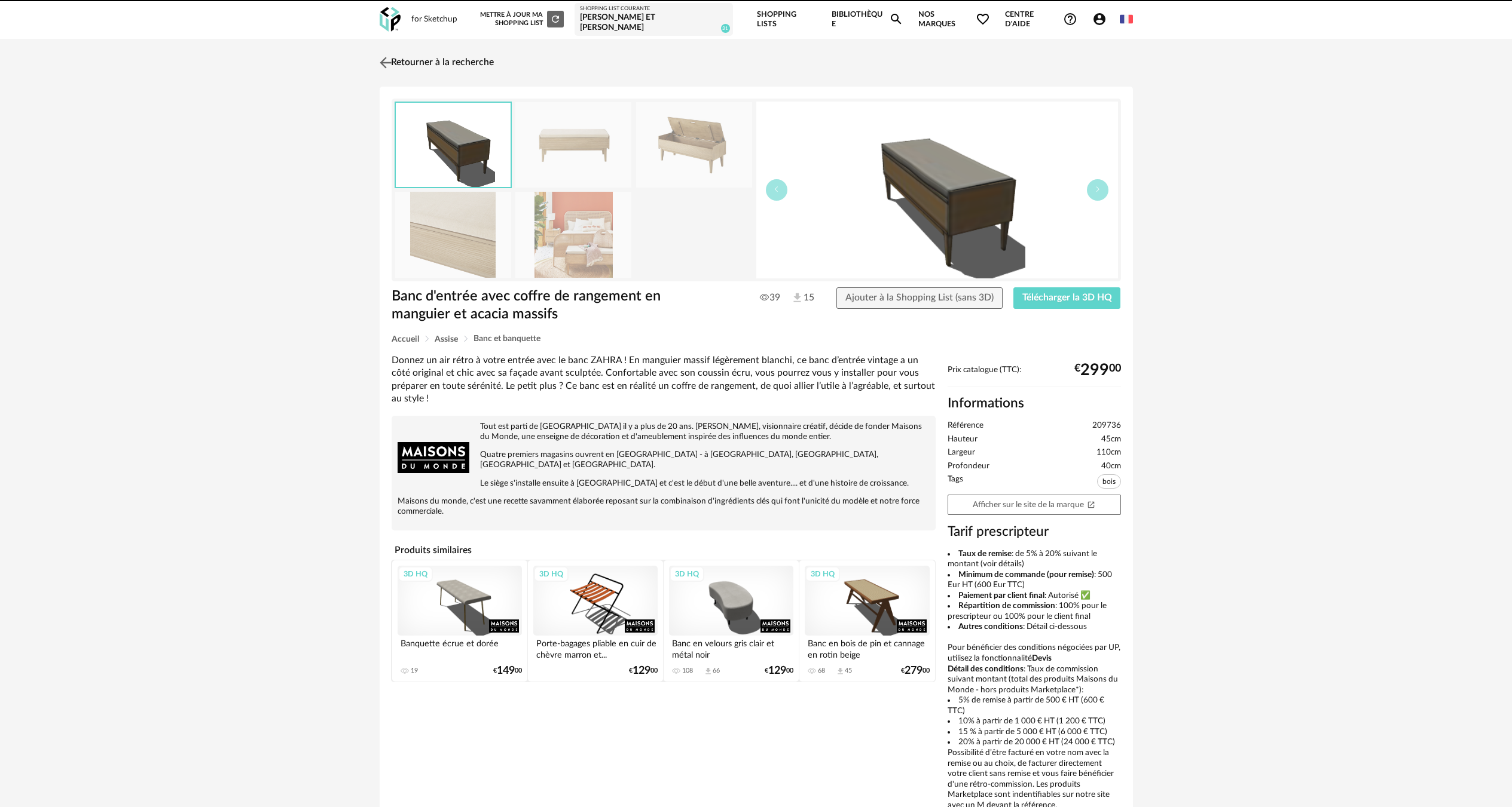
click at [473, 51] on link "Retourner à la recherche" at bounding box center [435, 63] width 117 height 27
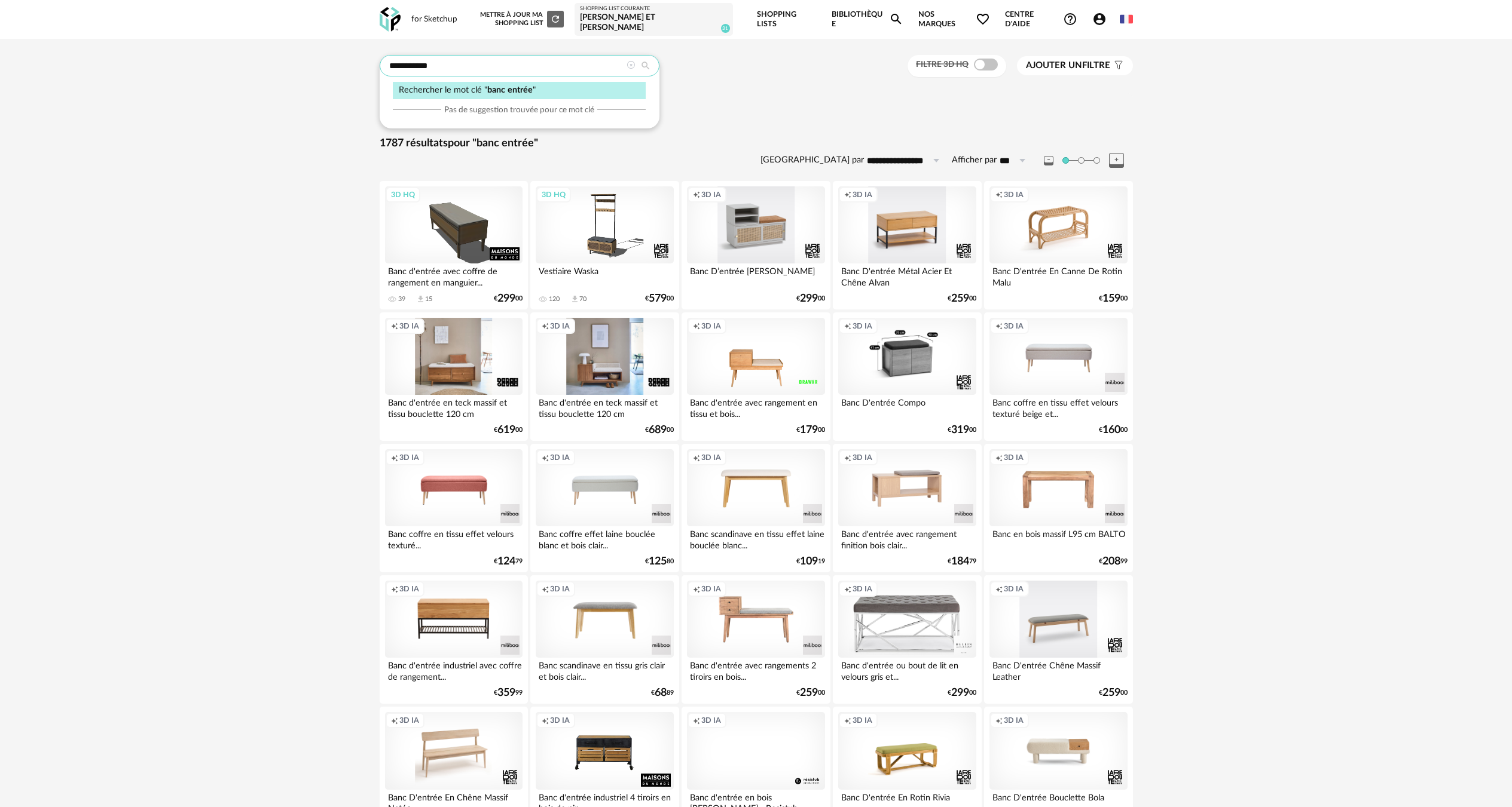
drag, startPoint x: 520, startPoint y: 67, endPoint x: -5, endPoint y: 34, distance: 526.0
type input "*****"
type input "**********"
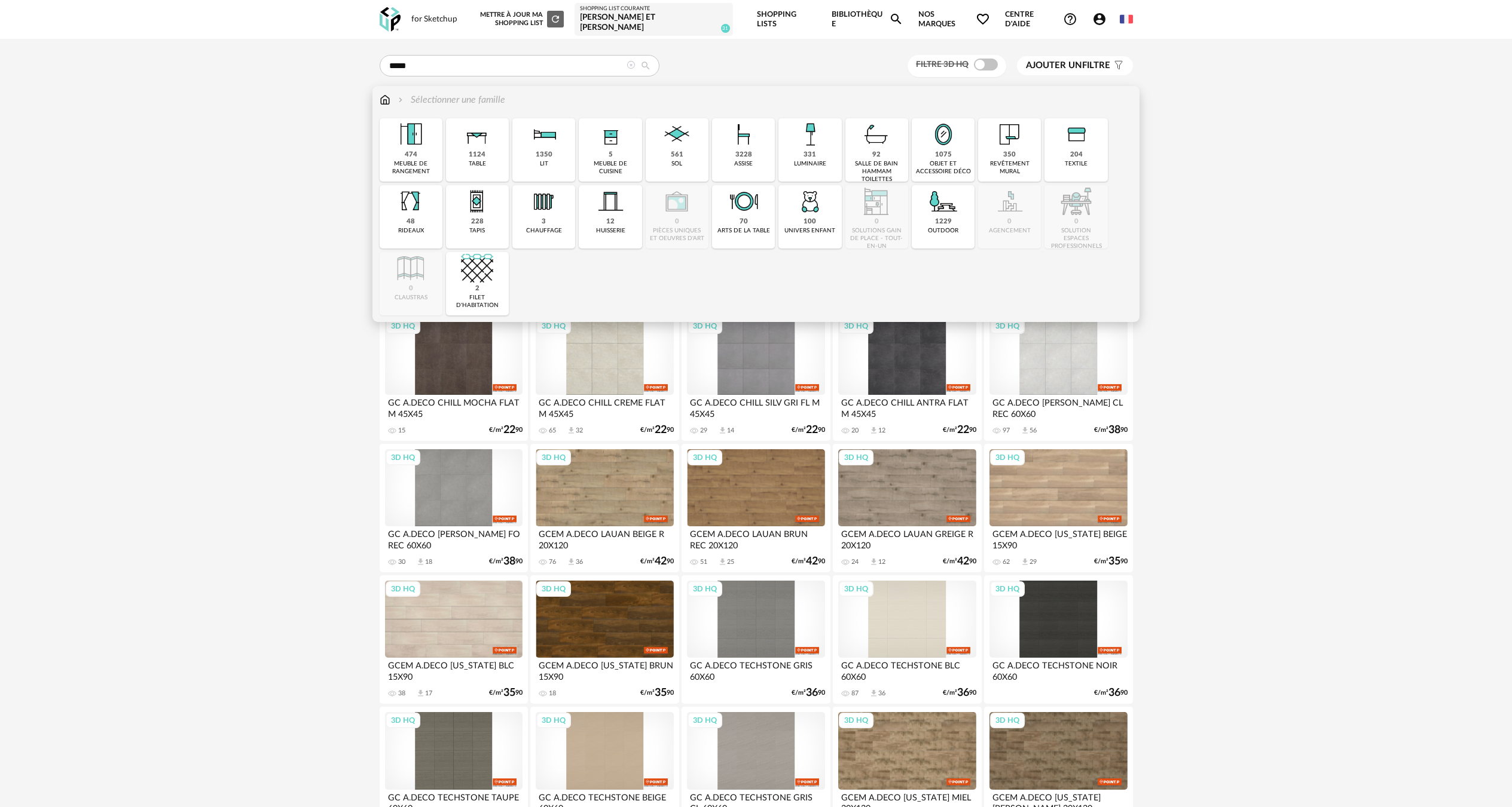
click at [944, 131] on img at bounding box center [944, 135] width 32 height 32
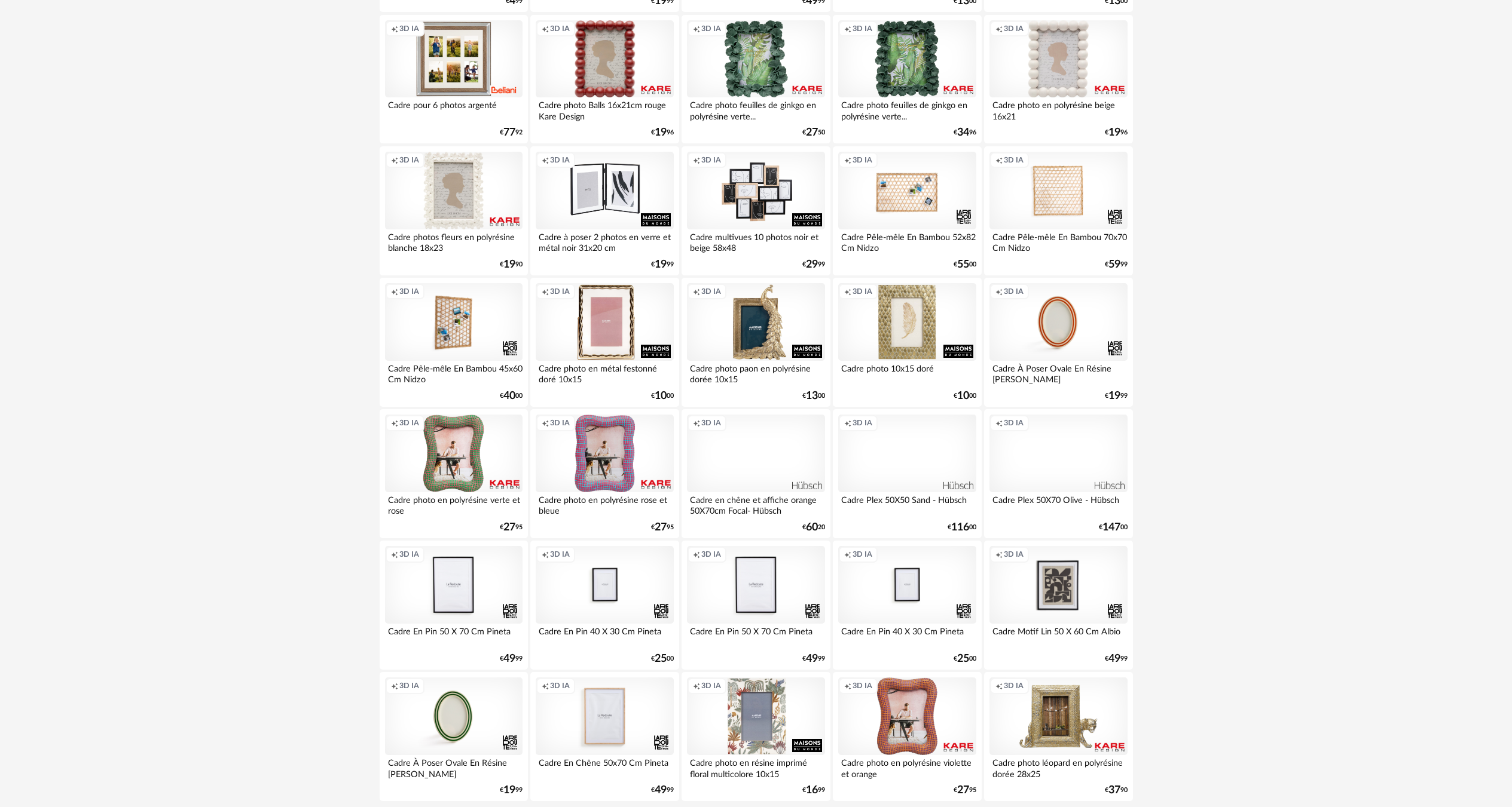
scroll to position [2074, 0]
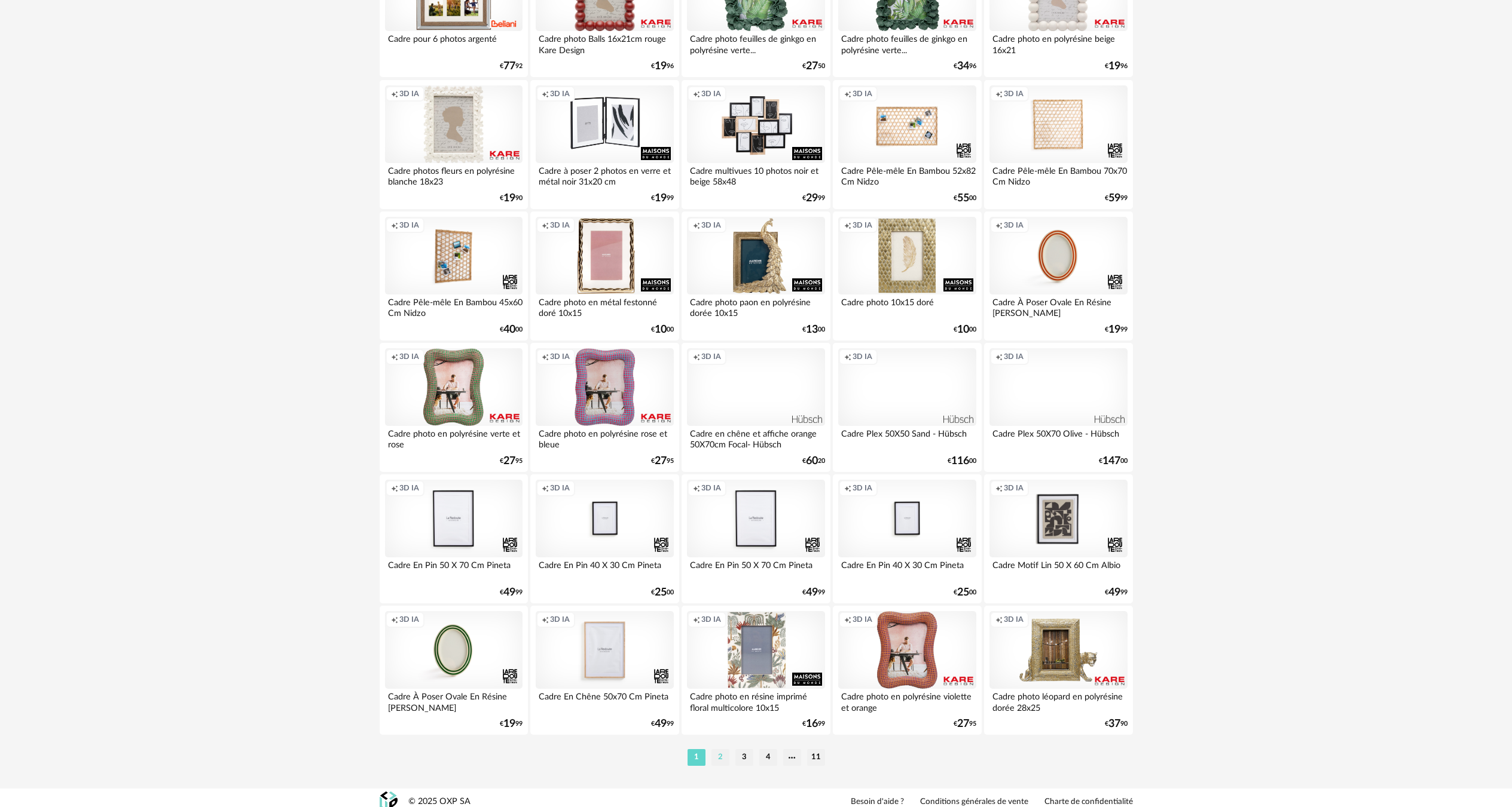
click at [722, 750] on li "2" at bounding box center [720, 758] width 18 height 17
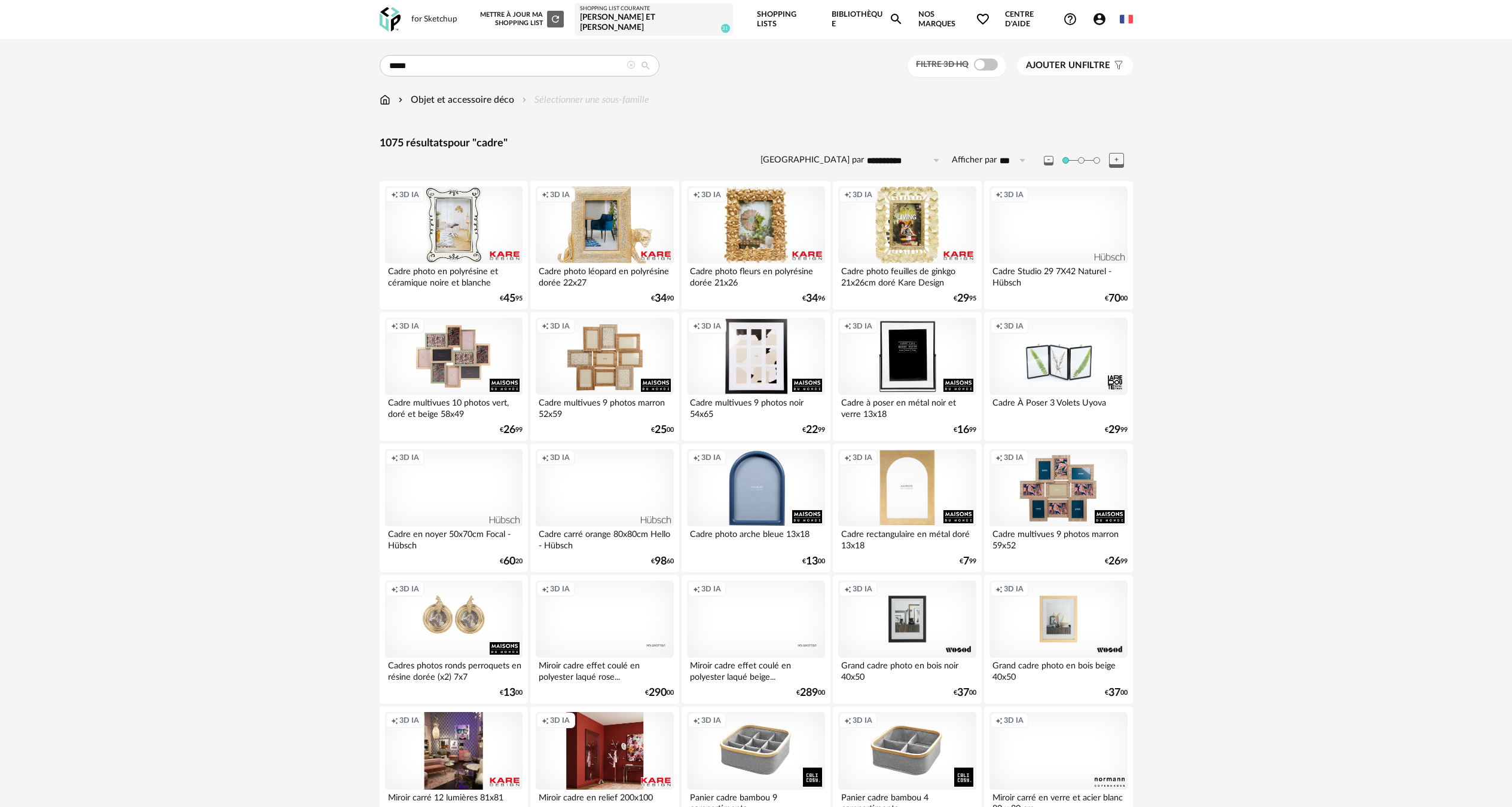
click at [1080, 226] on div "Creation icon 3D IA" at bounding box center [1058, 225] width 137 height 77
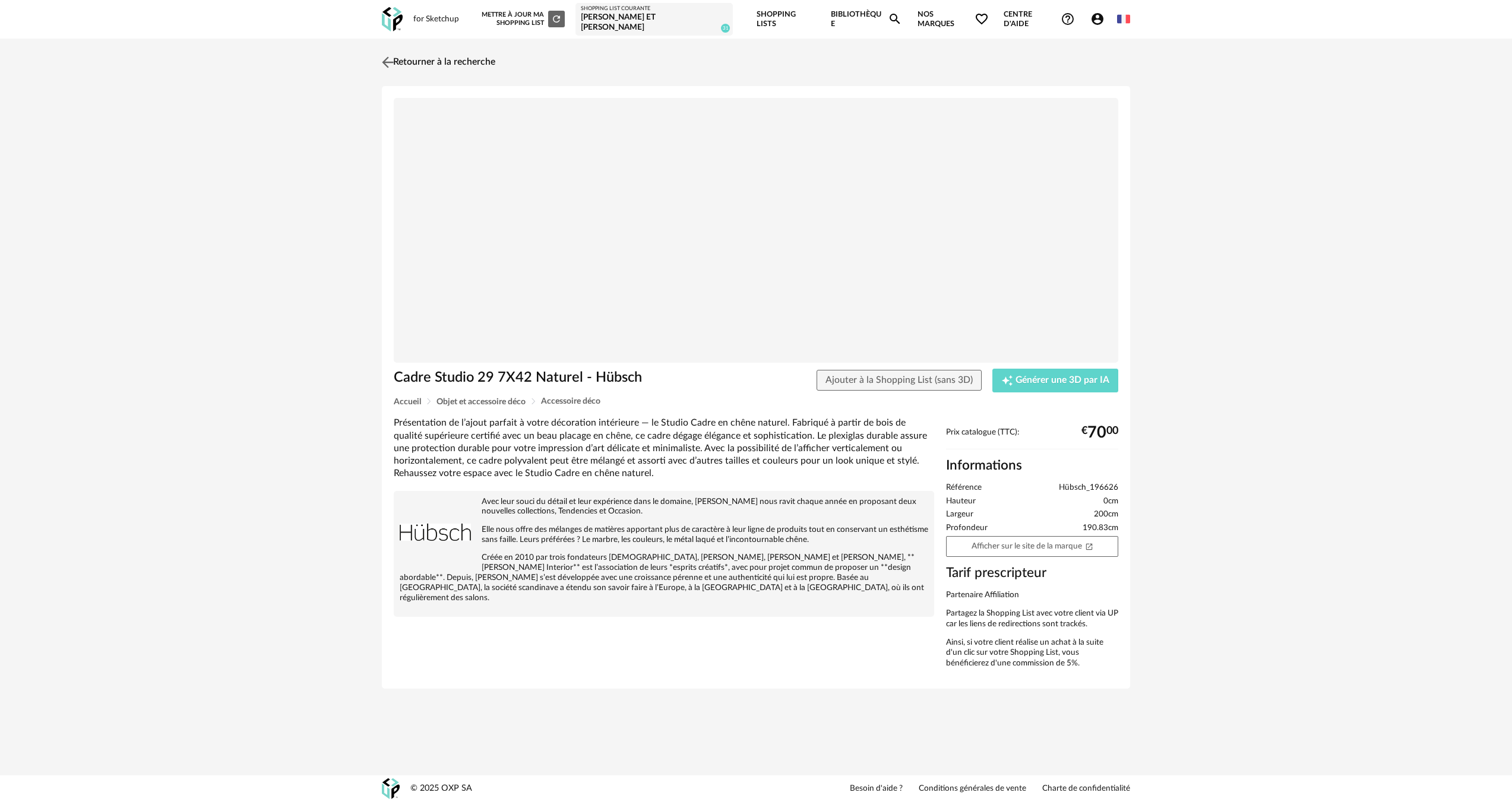
click at [470, 58] on link "Retourner à la recherche" at bounding box center [437, 62] width 116 height 26
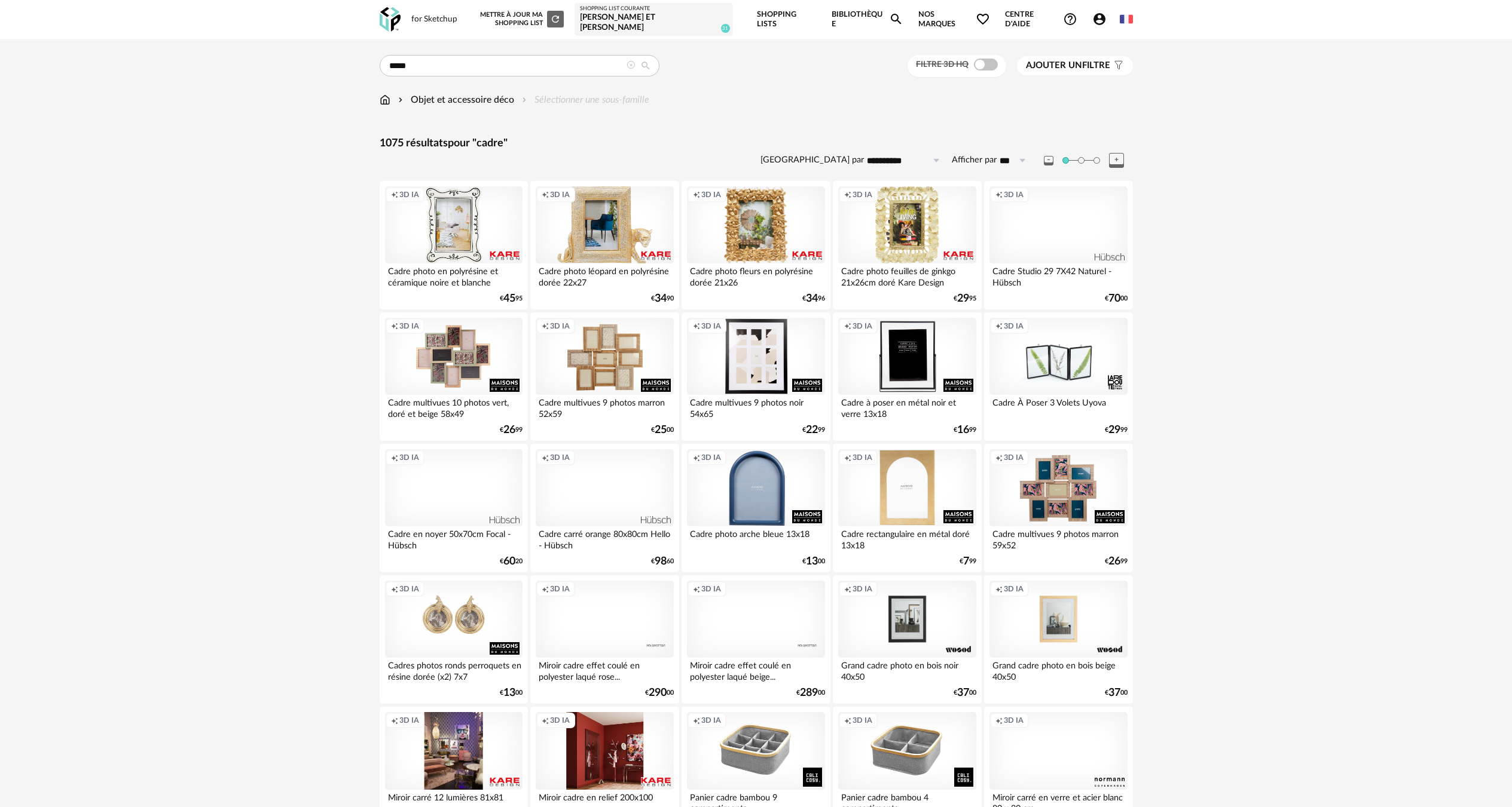
click at [987, 62] on div "Filtre 3D HQ" at bounding box center [957, 66] width 99 height 22
click at [986, 61] on span at bounding box center [986, 64] width 24 height 12
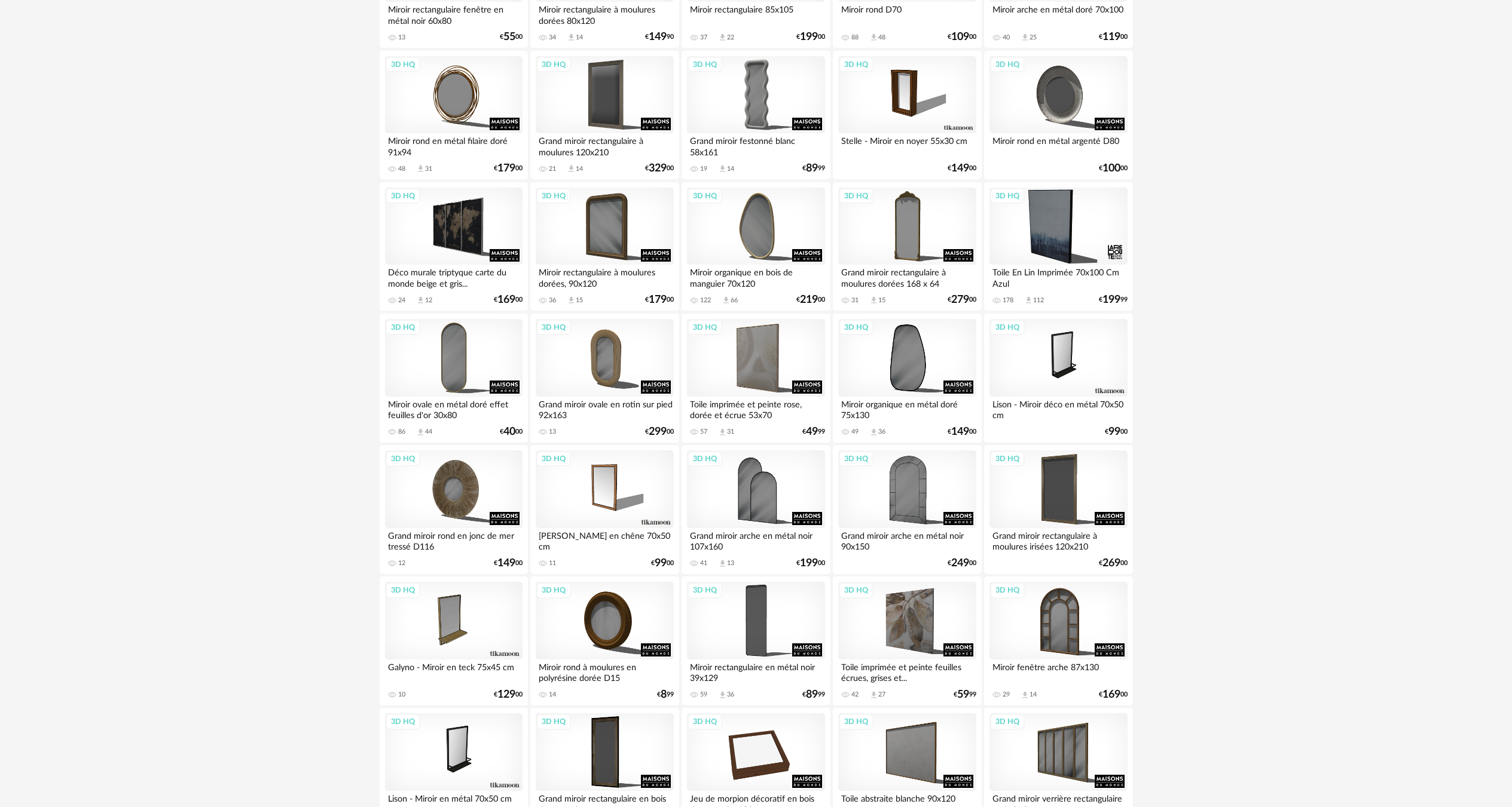
scroll to position [2074, 0]
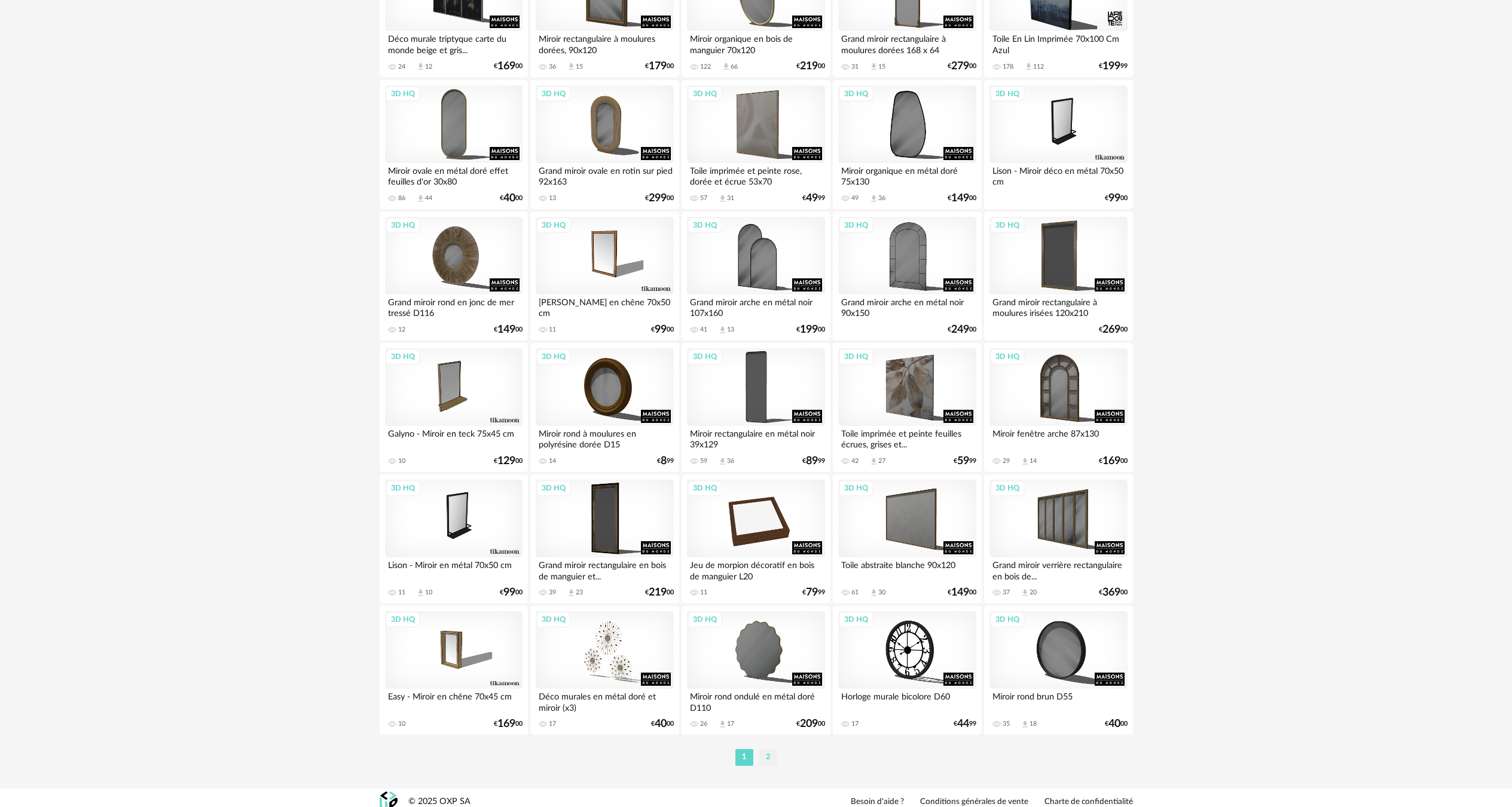
click at [766, 750] on li "2" at bounding box center [768, 758] width 18 height 17
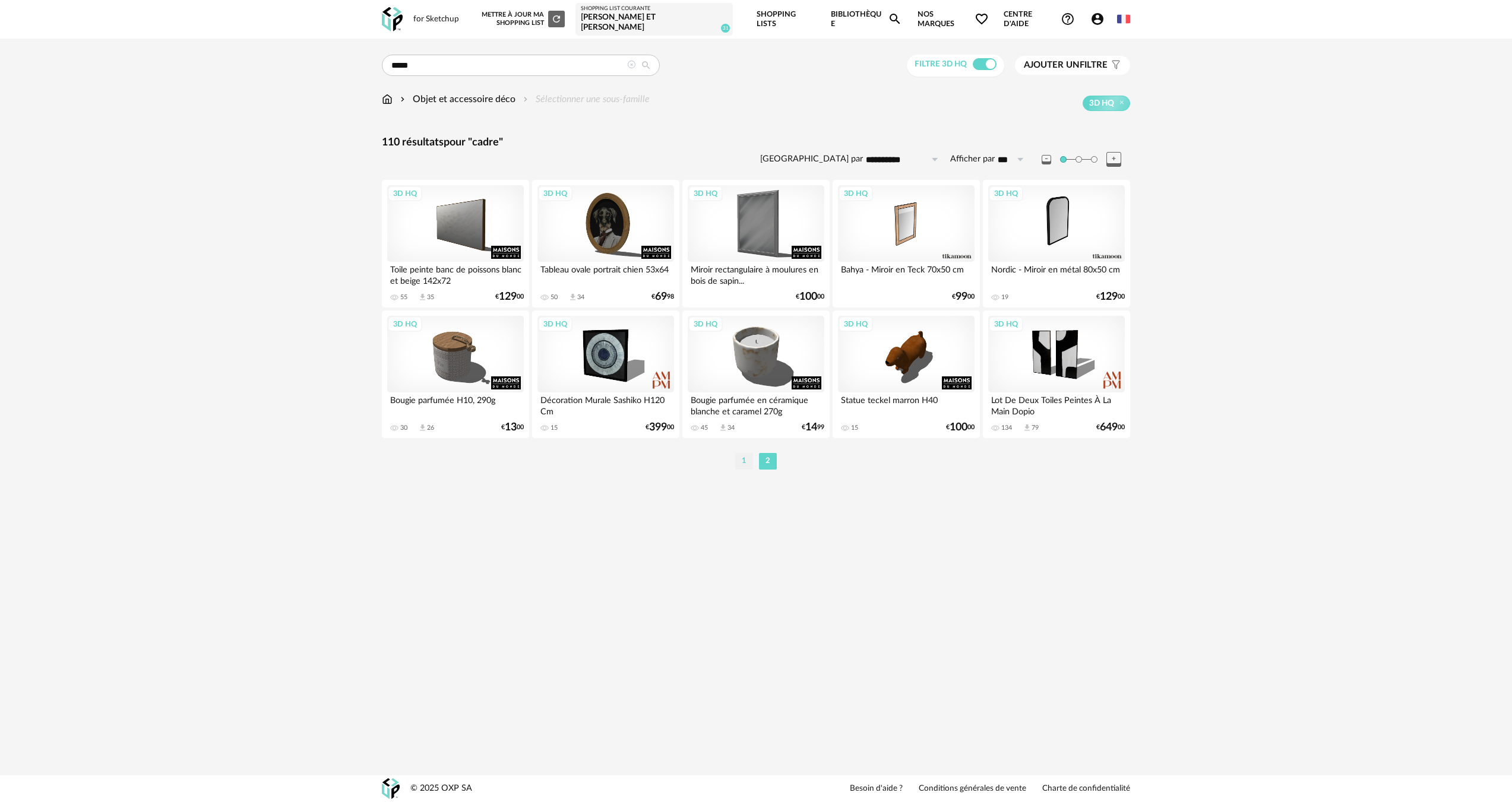
click at [743, 453] on li "1" at bounding box center [744, 461] width 18 height 17
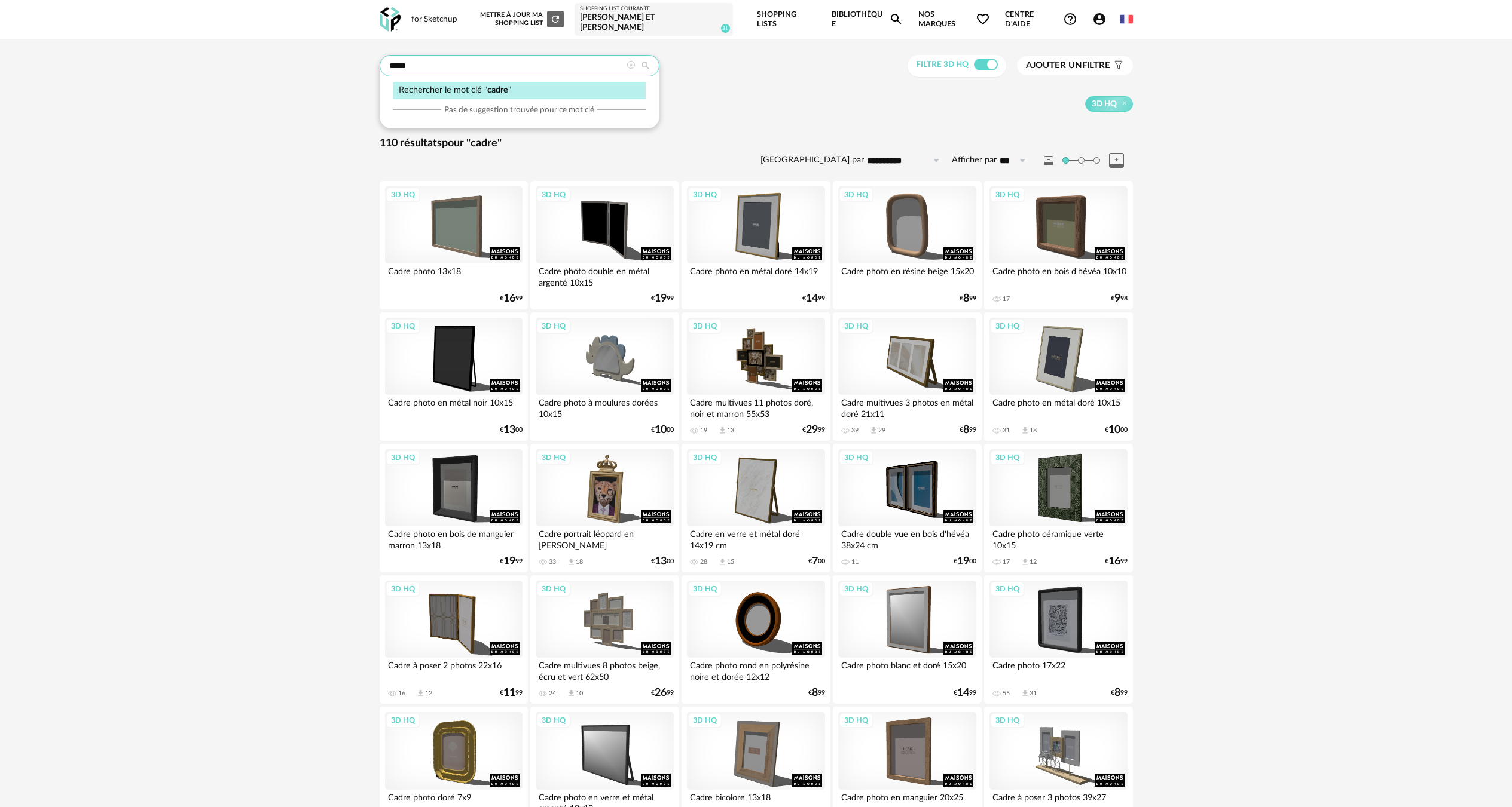
drag, startPoint x: 503, startPoint y: 60, endPoint x: 21, endPoint y: 36, distance: 482.6
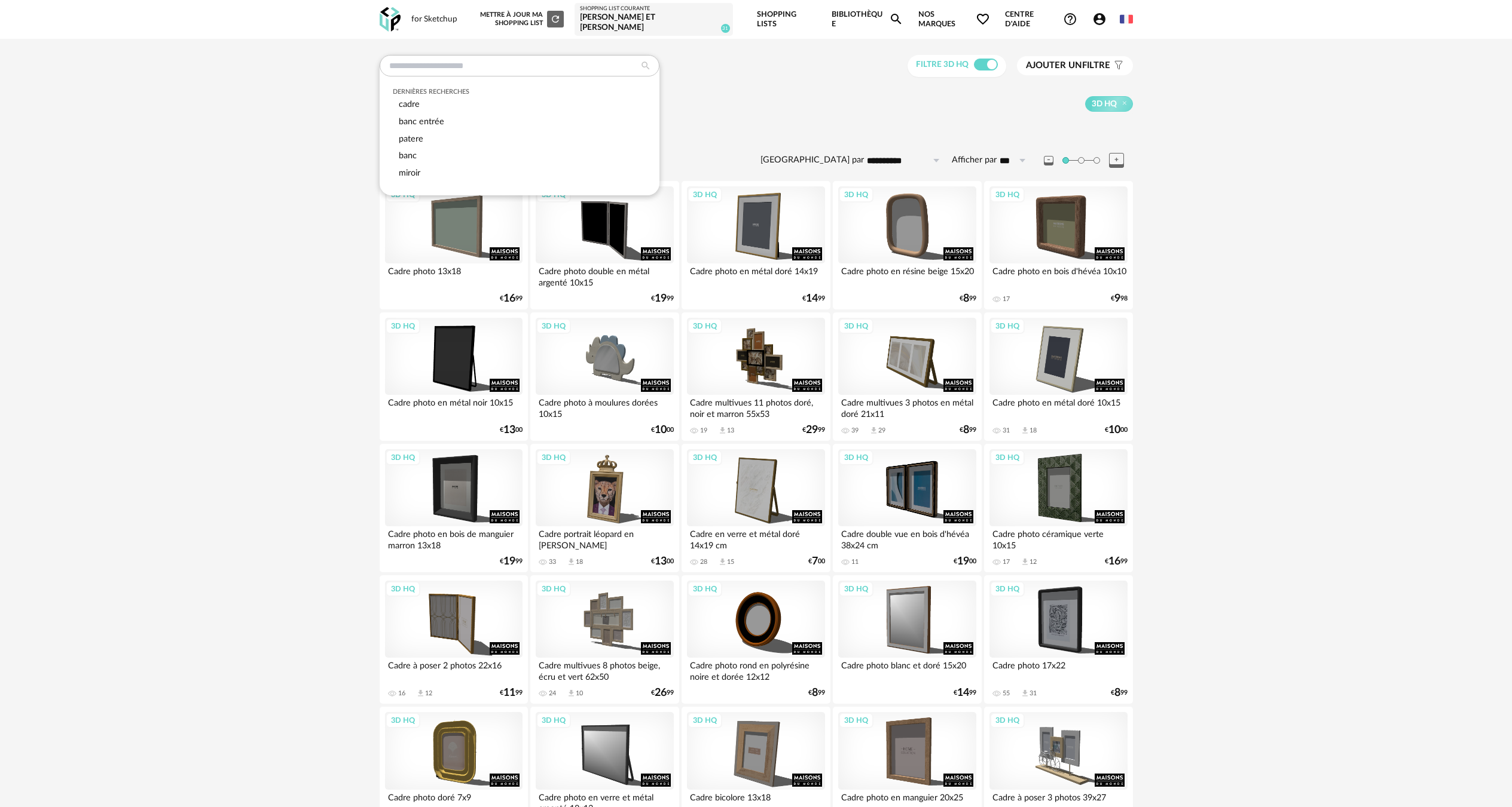
click at [865, 102] on div "3D HQ" at bounding box center [891, 104] width 484 height 15
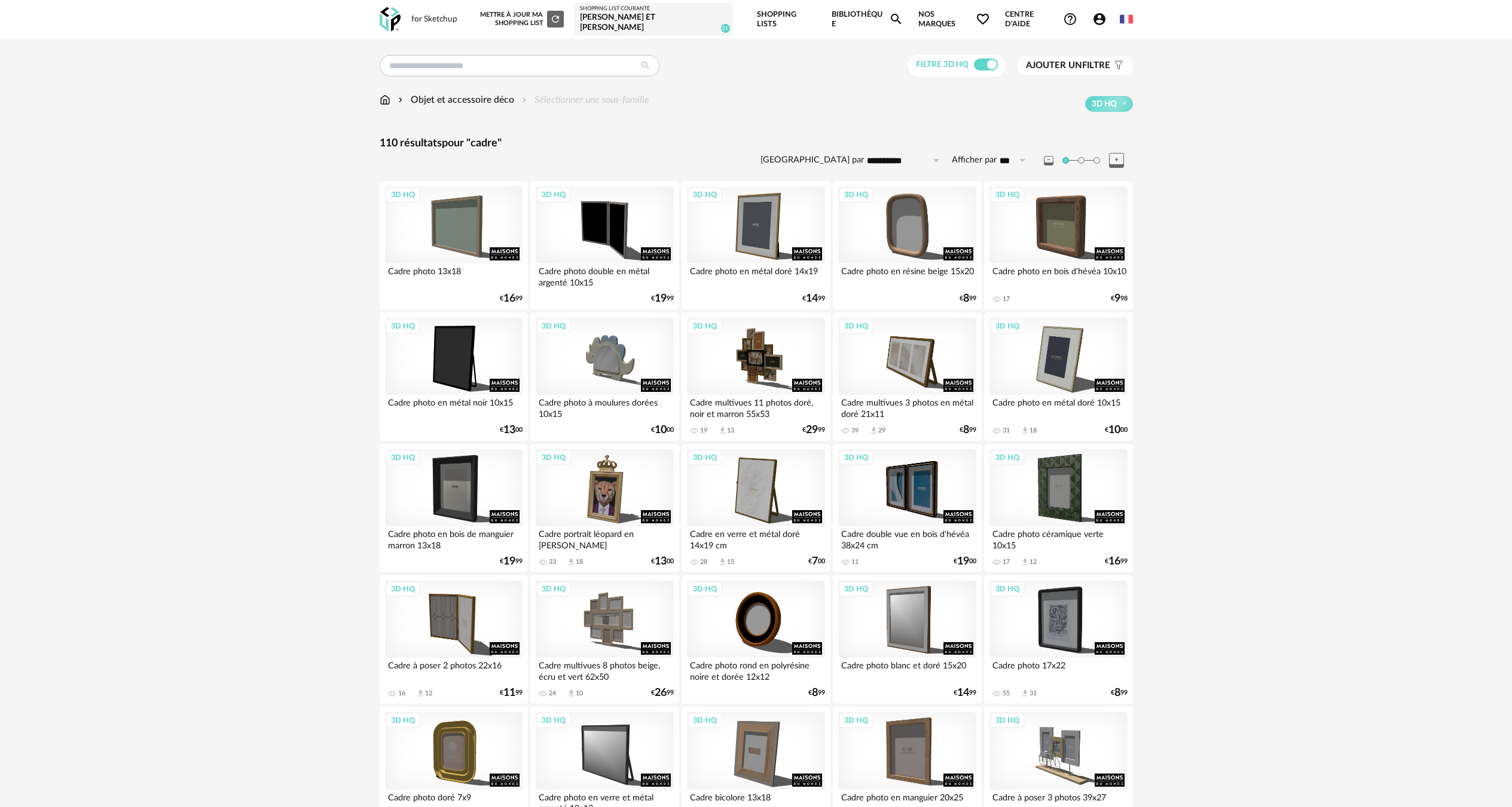
click at [397, 94] on img at bounding box center [400, 99] width 10 height 14
type input "*****"
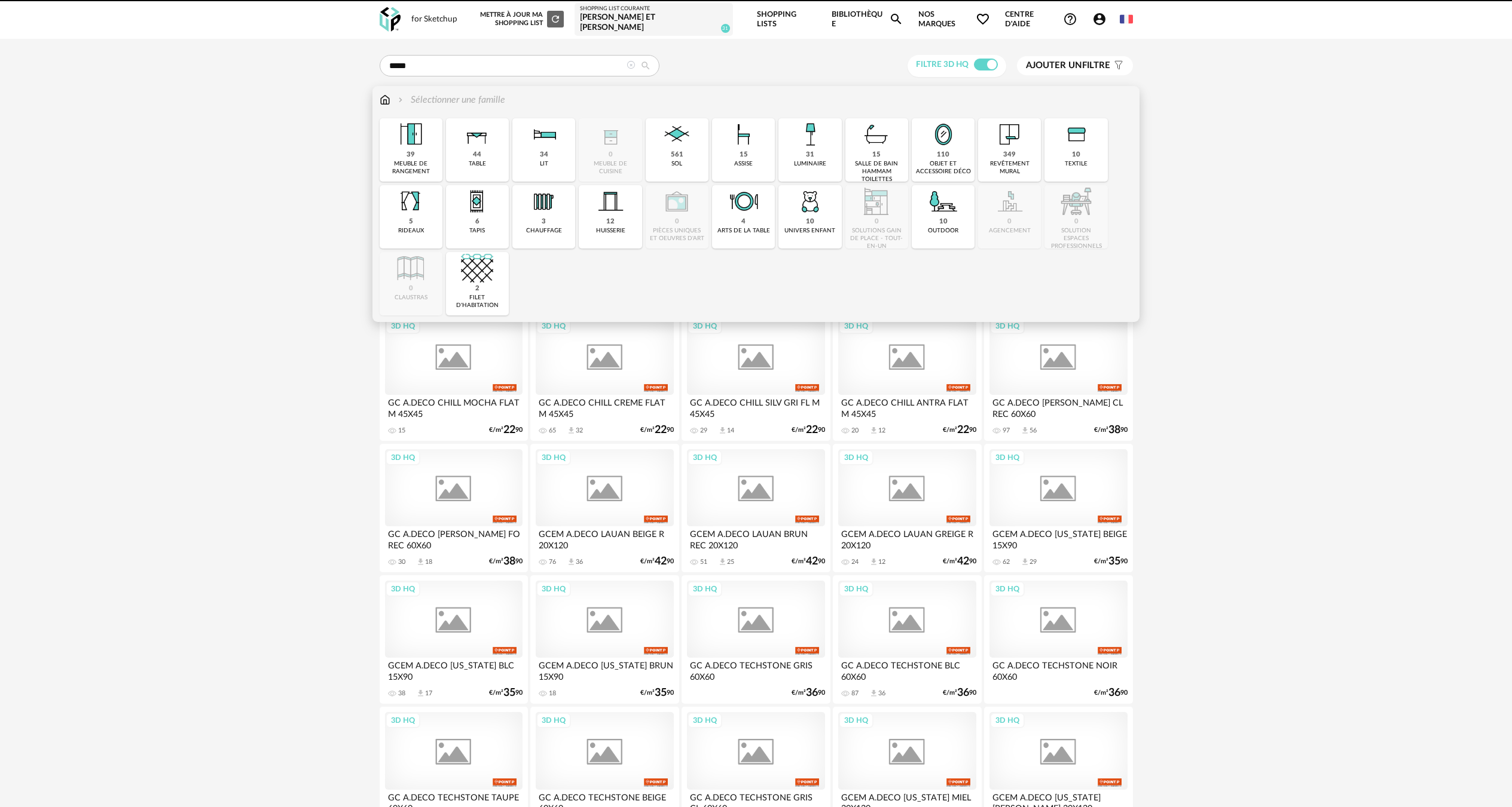
click at [394, 93] on div "Sélectionner une famille" at bounding box center [442, 99] width 125 height 14
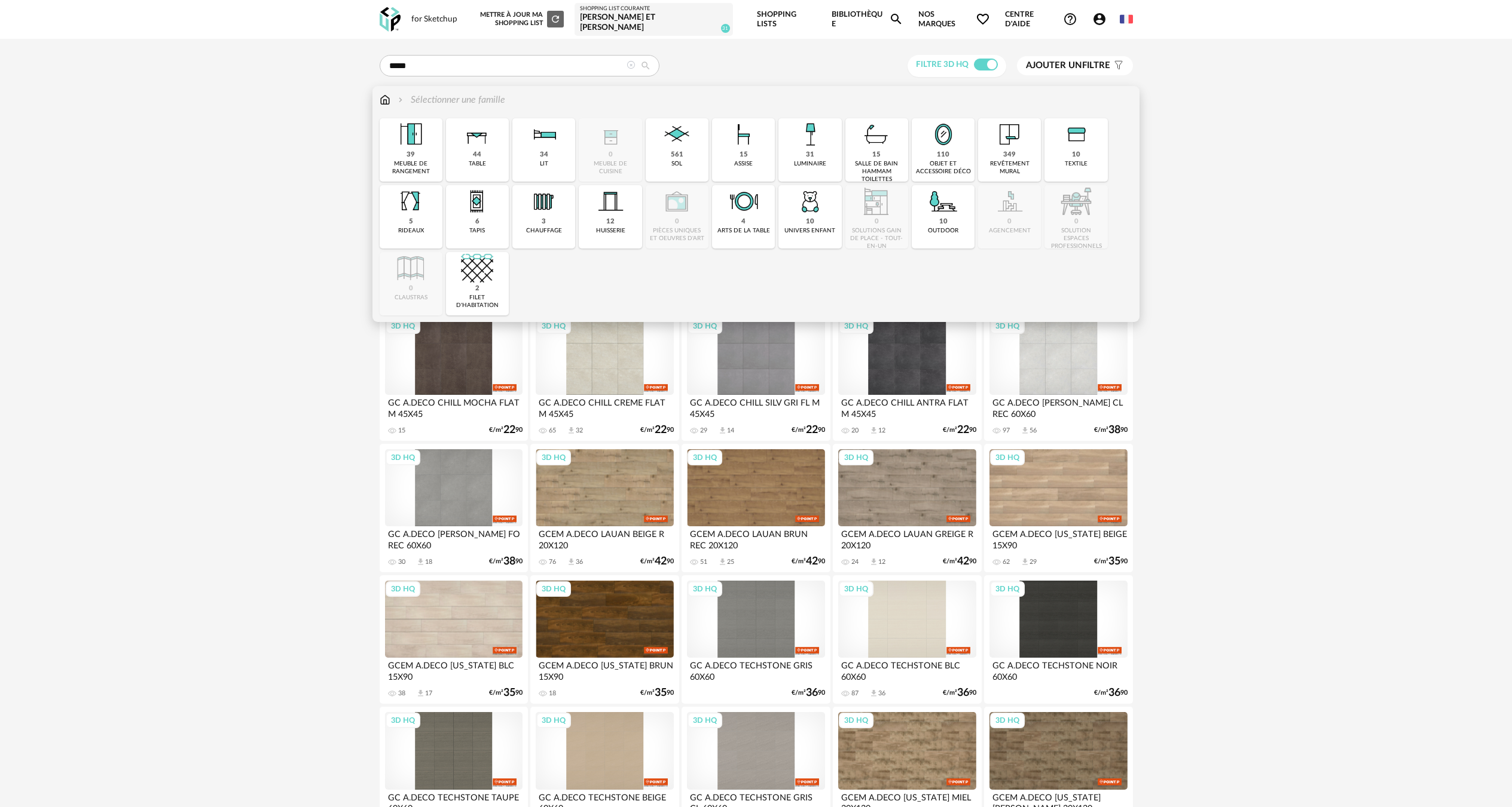
click at [938, 124] on img at bounding box center [944, 135] width 32 height 32
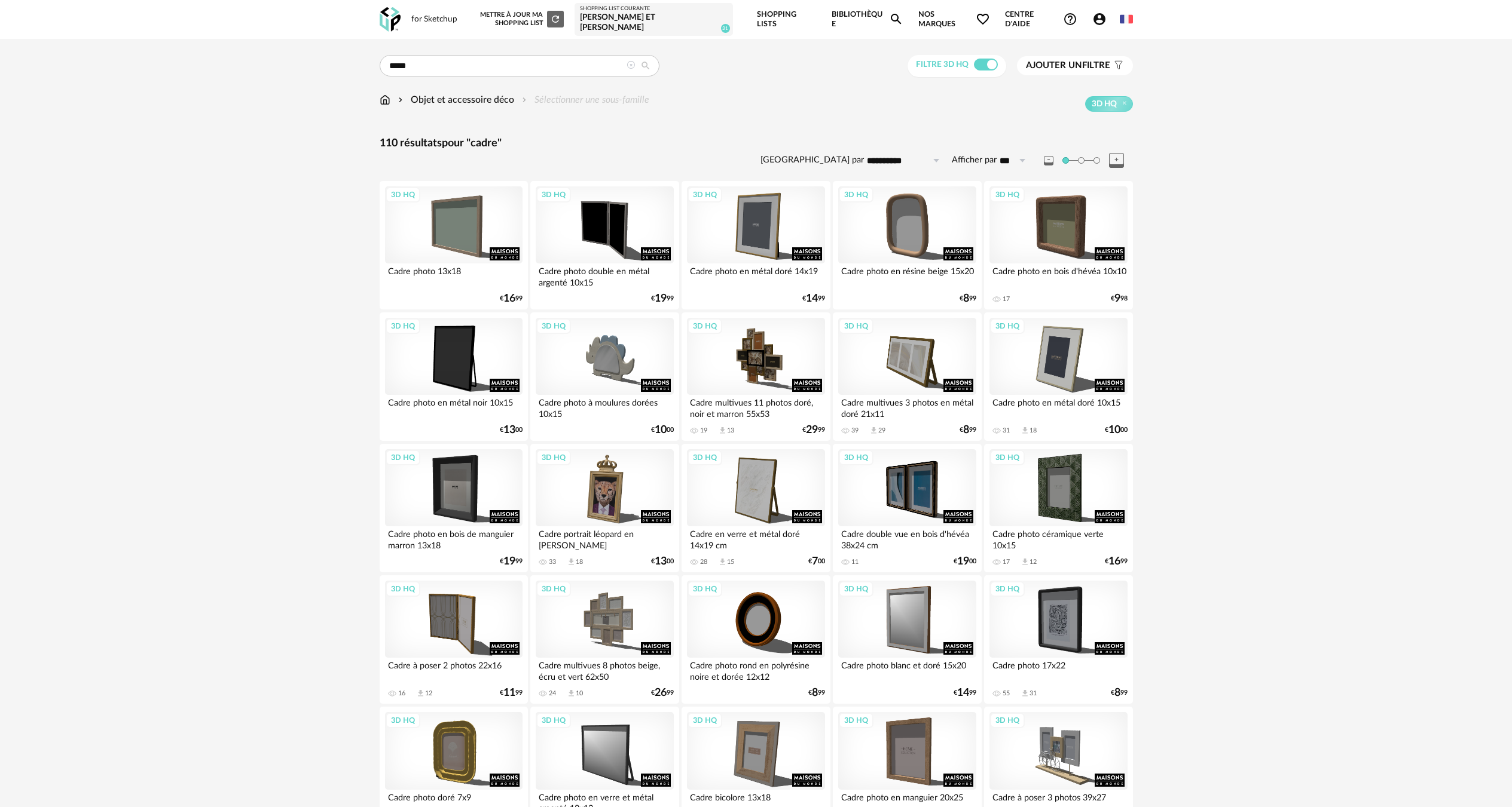
click at [635, 60] on icon at bounding box center [645, 66] width 21 height 11
click at [632, 61] on icon at bounding box center [630, 65] width 8 height 8
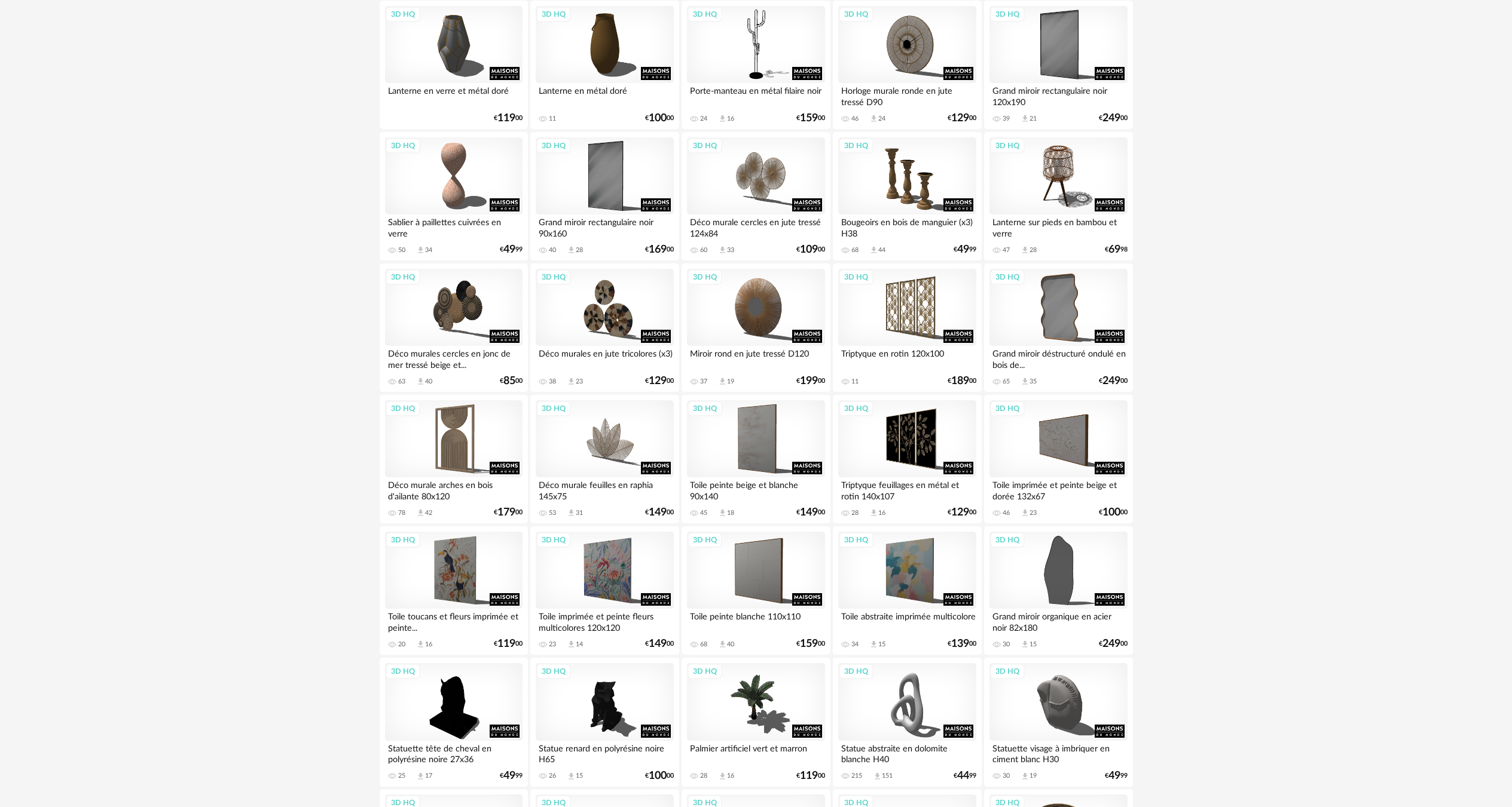
scroll to position [1554, 0]
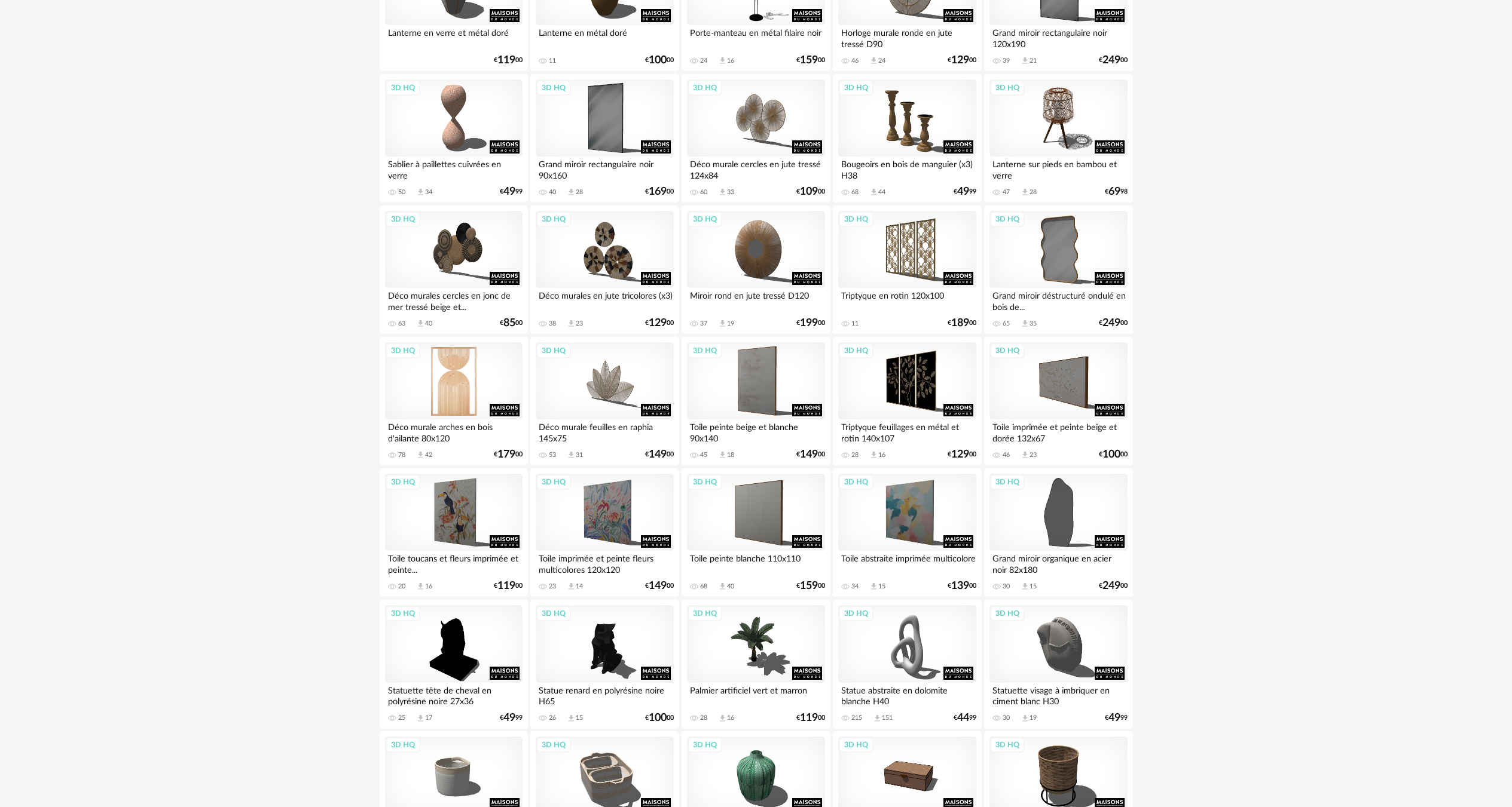
click at [428, 375] on div "3D HQ" at bounding box center [453, 381] width 137 height 77
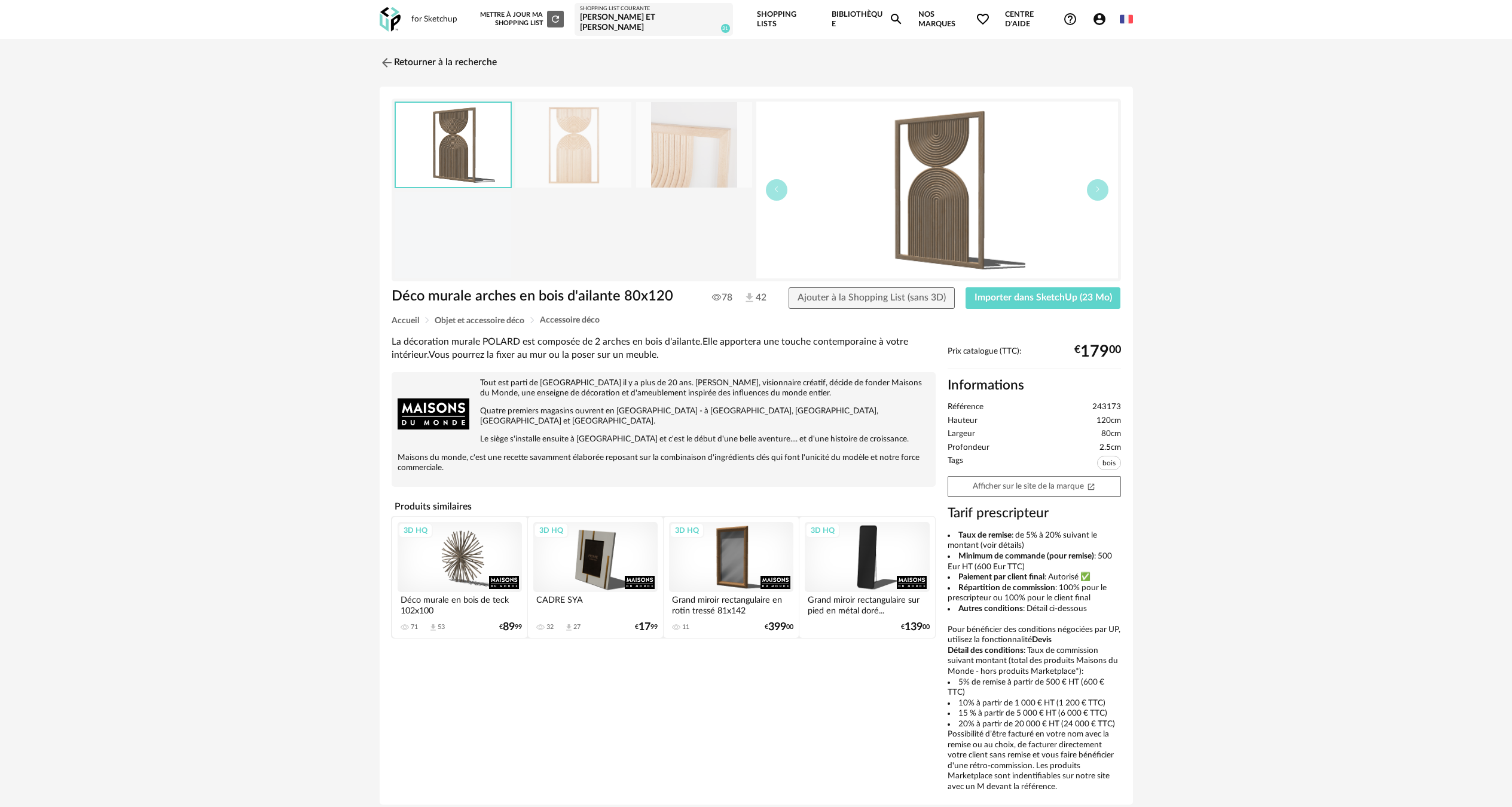
click at [659, 156] on img at bounding box center [694, 145] width 116 height 85
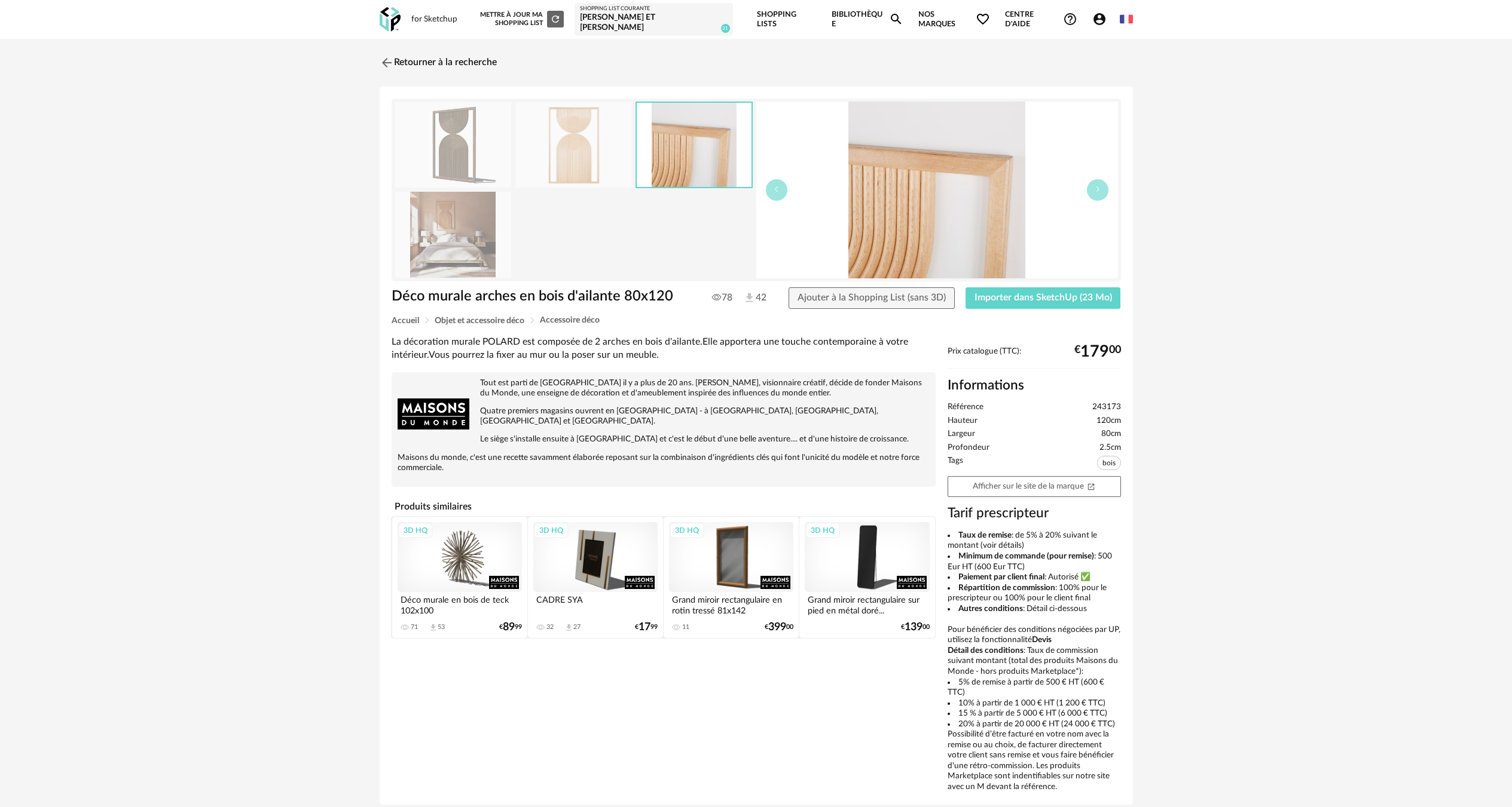
click at [495, 216] on img at bounding box center [453, 234] width 116 height 85
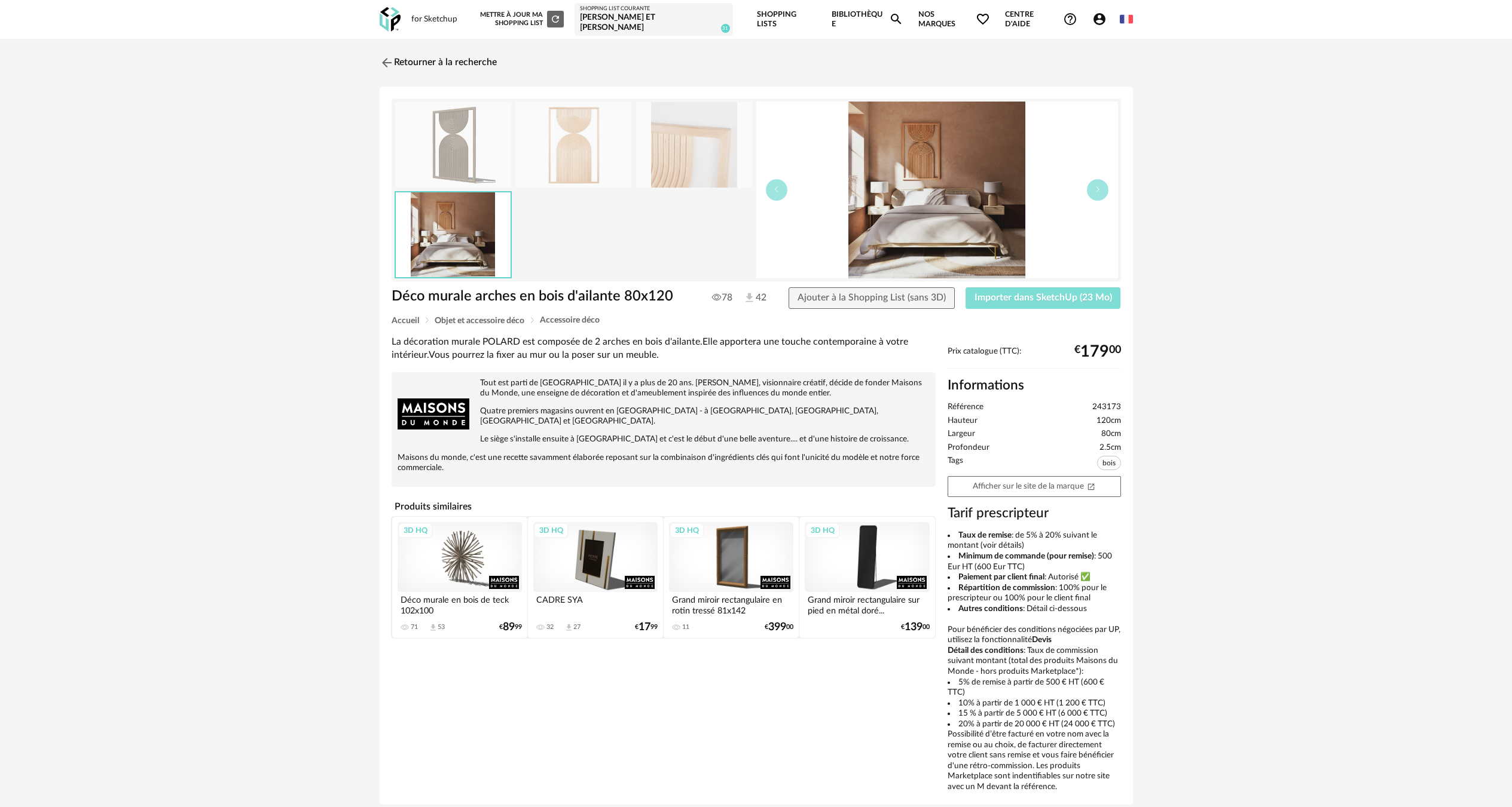
click at [1066, 293] on span "Importer dans SketchUp (23 Mo)" at bounding box center [1043, 297] width 137 height 10
click at [380, 49] on link "Retourner à la recherche" at bounding box center [435, 63] width 117 height 27
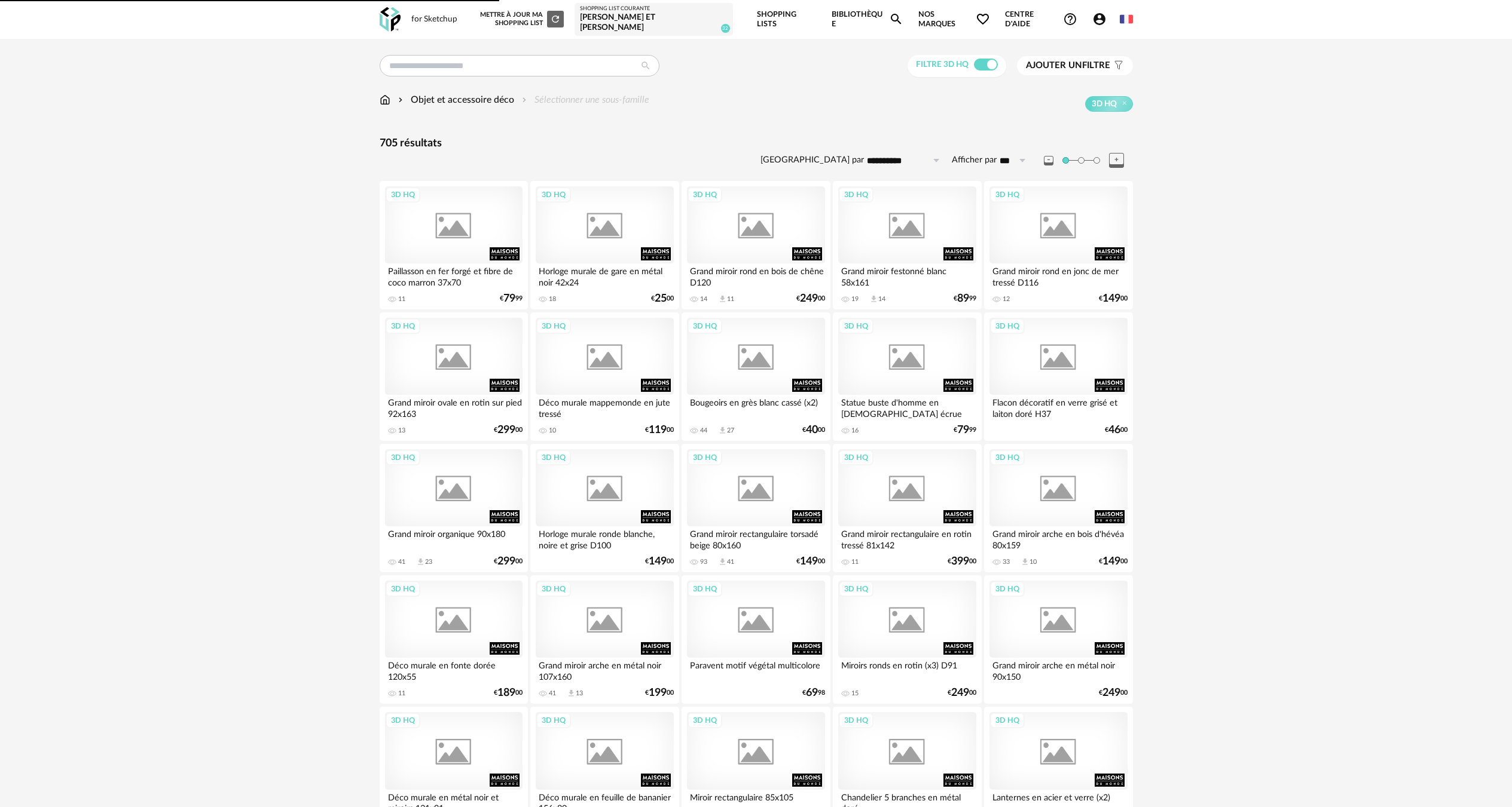
scroll to position [1554, 0]
